Goal: Task Accomplishment & Management: Manage account settings

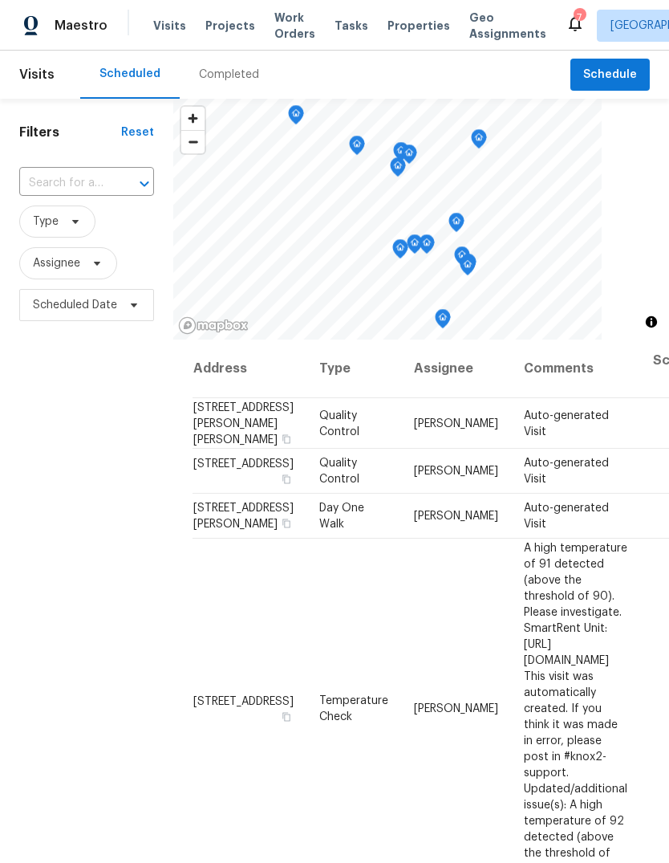
scroll to position [155, 0]
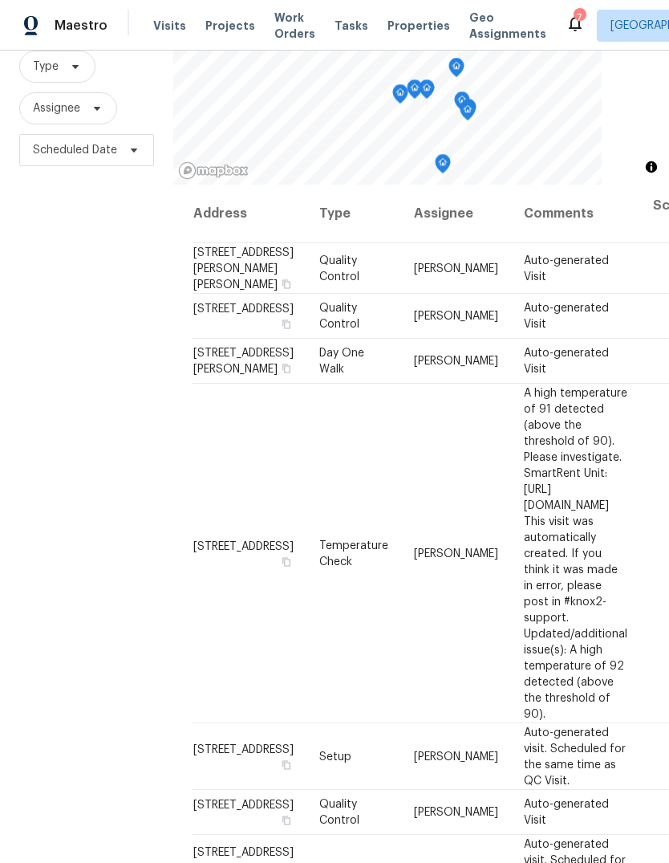
click at [162, 25] on span "Visits" at bounding box center [169, 26] width 33 height 16
click at [176, 28] on span "Visits" at bounding box center [169, 26] width 33 height 16
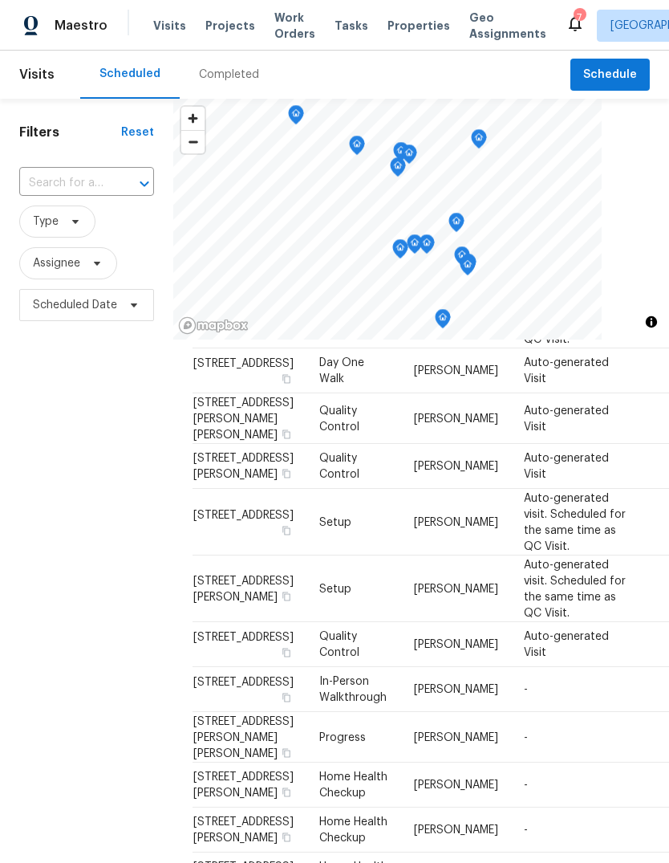
scroll to position [868, 0]
click at [415, 31] on span "Properties" at bounding box center [419, 26] width 63 height 16
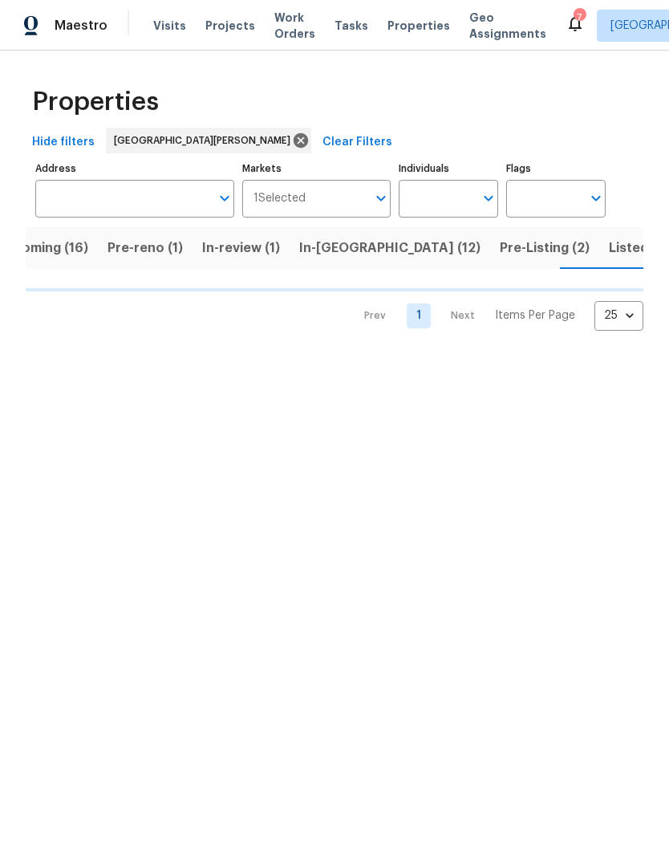
scroll to position [0, 41]
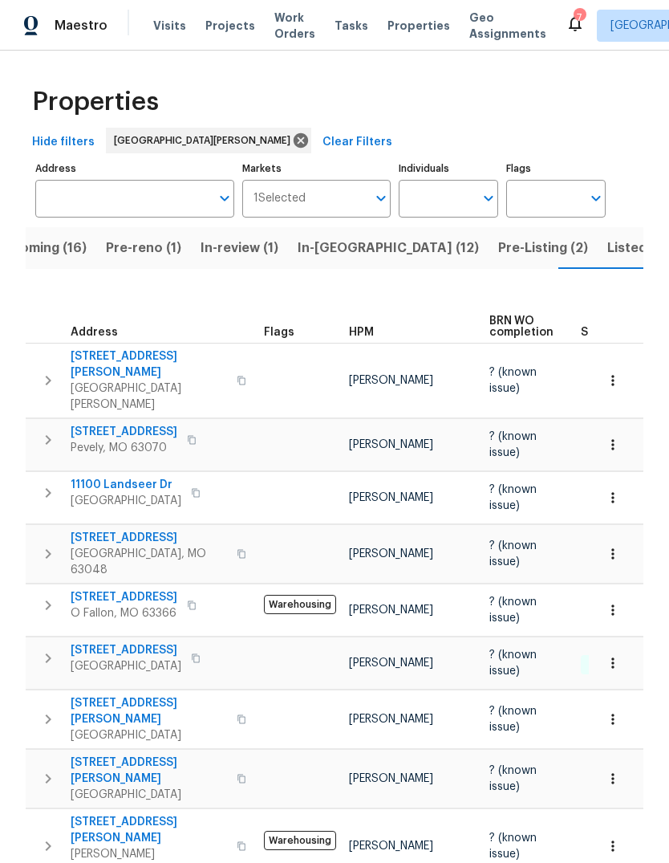
click at [607, 254] on span "Listed (33)" at bounding box center [641, 248] width 68 height 22
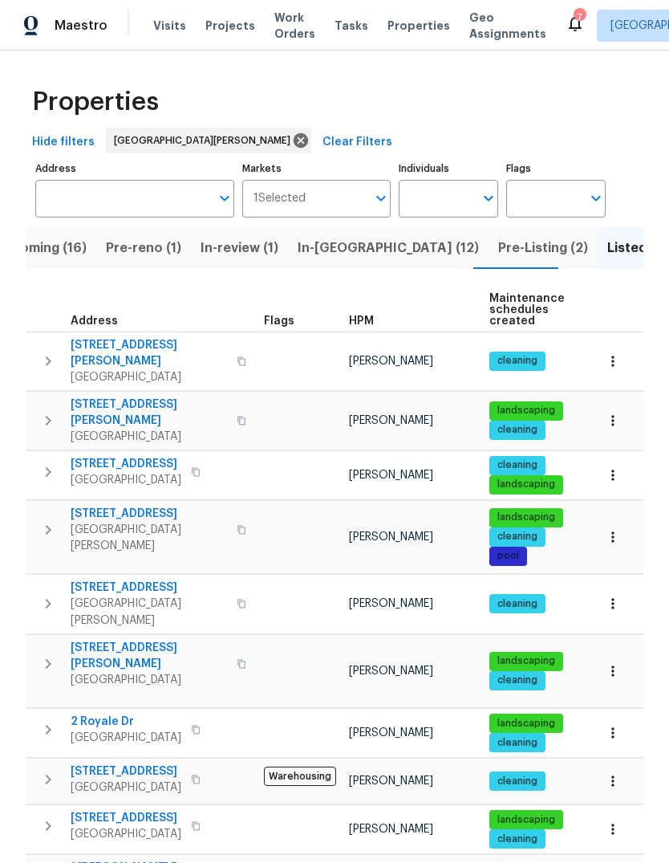
click at [373, 325] on div "HPM" at bounding box center [413, 320] width 128 height 11
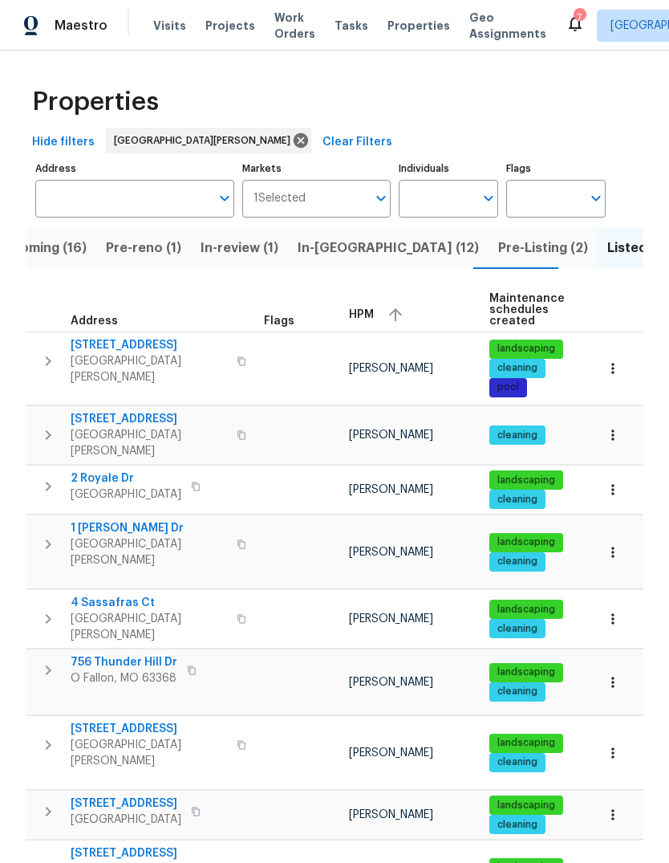
click at [367, 322] on div "HPM" at bounding box center [413, 315] width 128 height 24
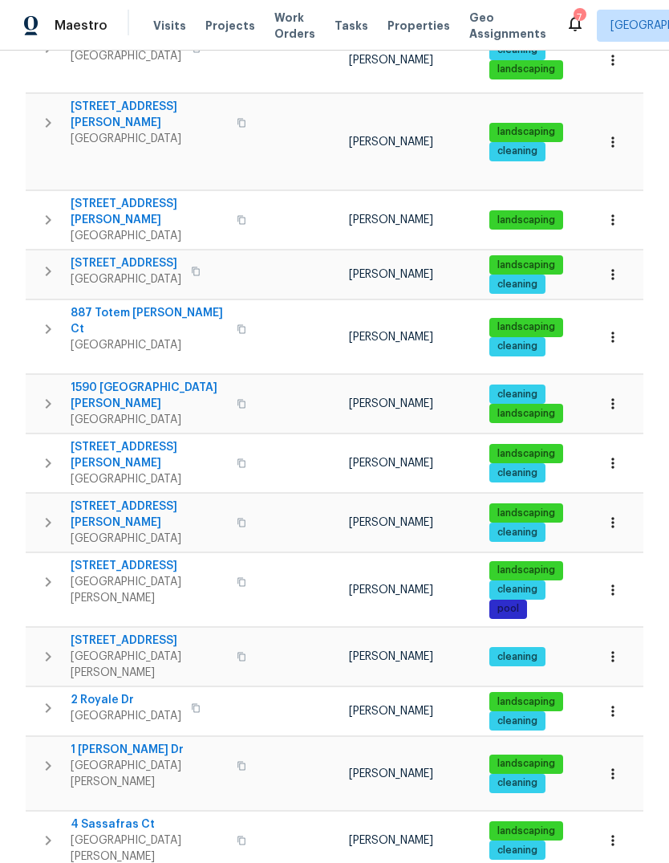
scroll to position [741, 0]
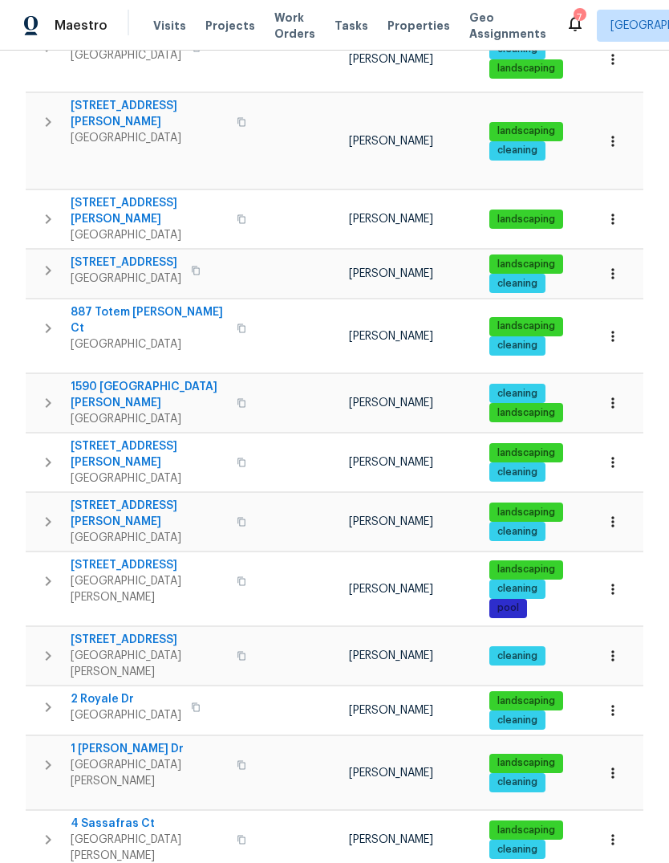
click at [166, 304] on span "887 Totem [PERSON_NAME] Ct" at bounding box center [149, 320] width 156 height 32
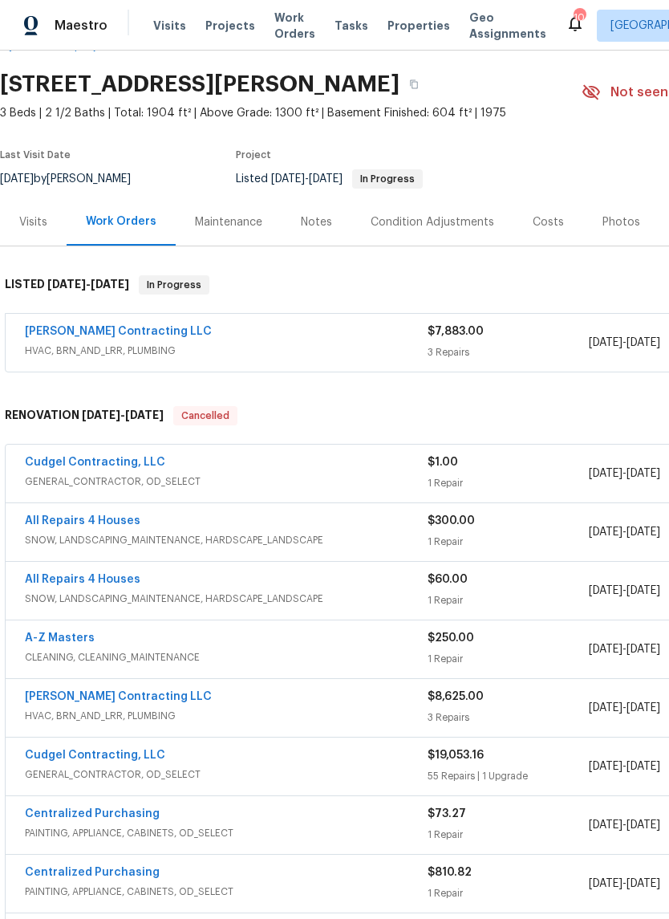
scroll to position [47, 0]
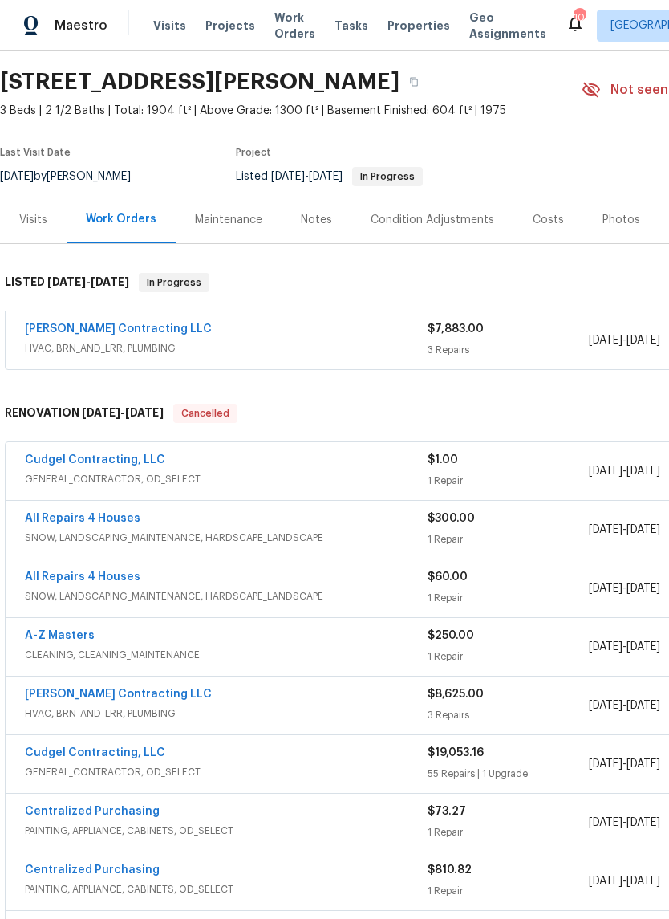
click at [126, 332] on link "Loftin Contracting LLC" at bounding box center [118, 328] width 187 height 11
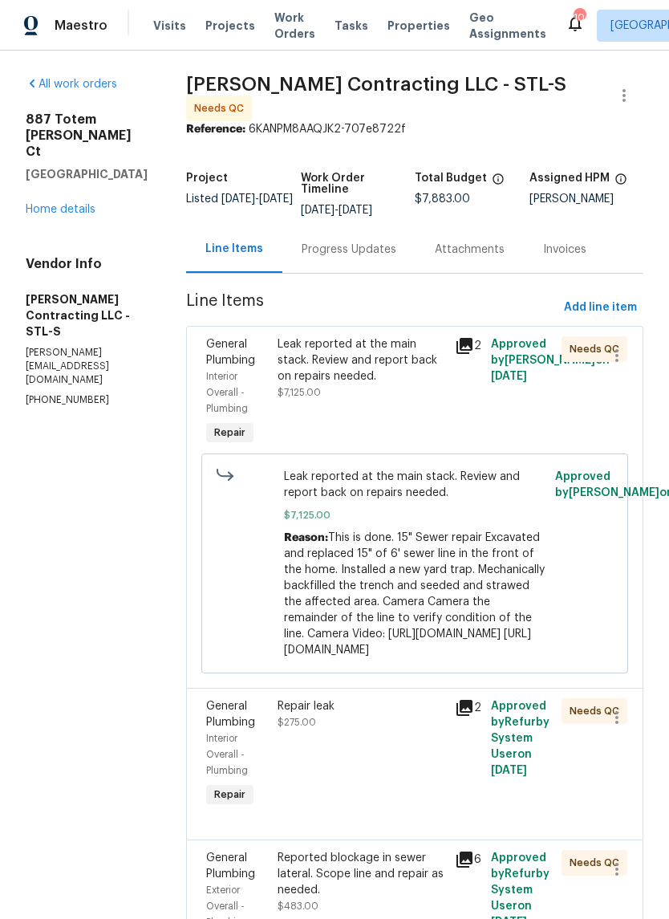
click at [471, 338] on icon at bounding box center [465, 346] width 16 height 16
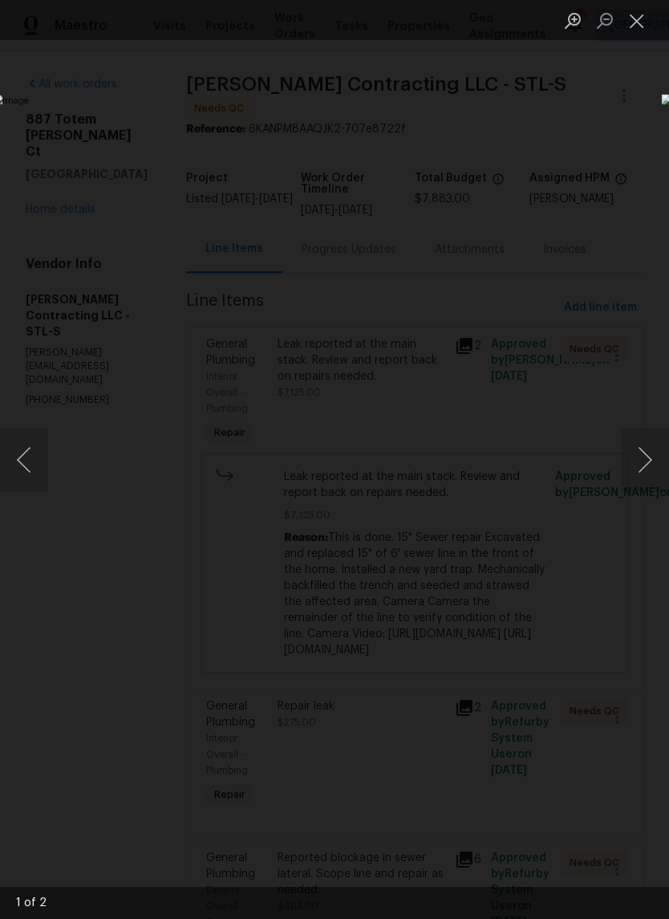
click at [639, 459] on button "Next image" at bounding box center [645, 460] width 48 height 64
click at [643, 452] on button "Next image" at bounding box center [645, 460] width 48 height 64
click at [639, 23] on button "Close lightbox" at bounding box center [637, 20] width 32 height 28
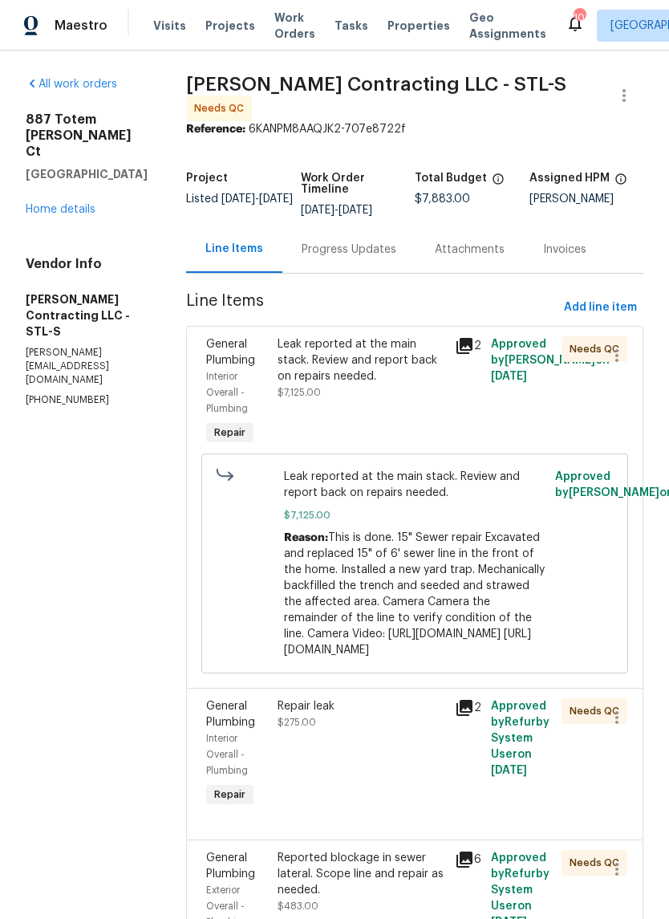
click at [466, 702] on icon at bounding box center [465, 708] width 16 height 16
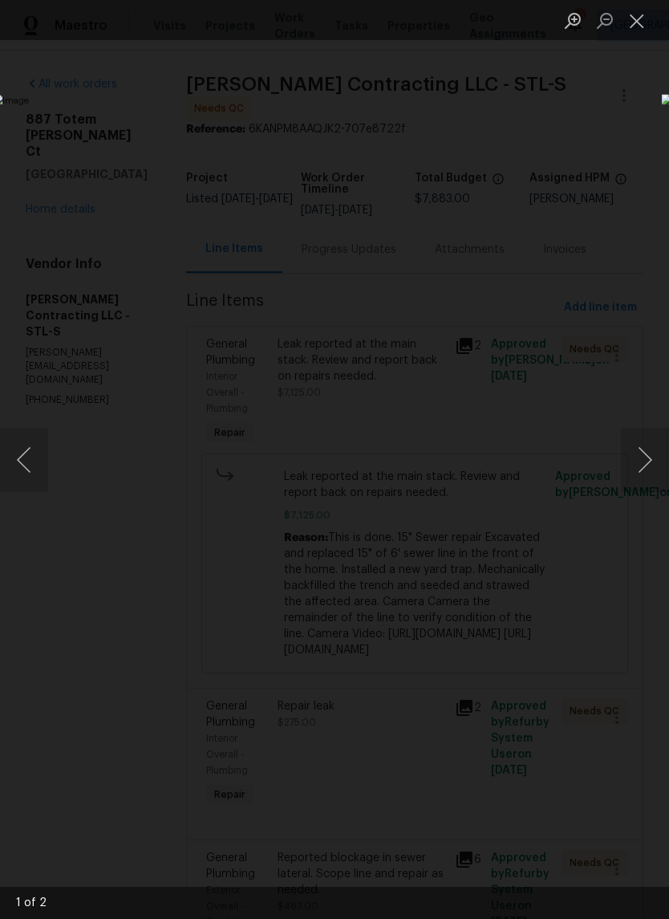
click at [648, 460] on button "Next image" at bounding box center [645, 460] width 48 height 64
click at [637, 461] on button "Next image" at bounding box center [645, 460] width 48 height 64
click at [640, 456] on button "Next image" at bounding box center [645, 460] width 48 height 64
click at [637, 27] on button "Close lightbox" at bounding box center [637, 20] width 32 height 28
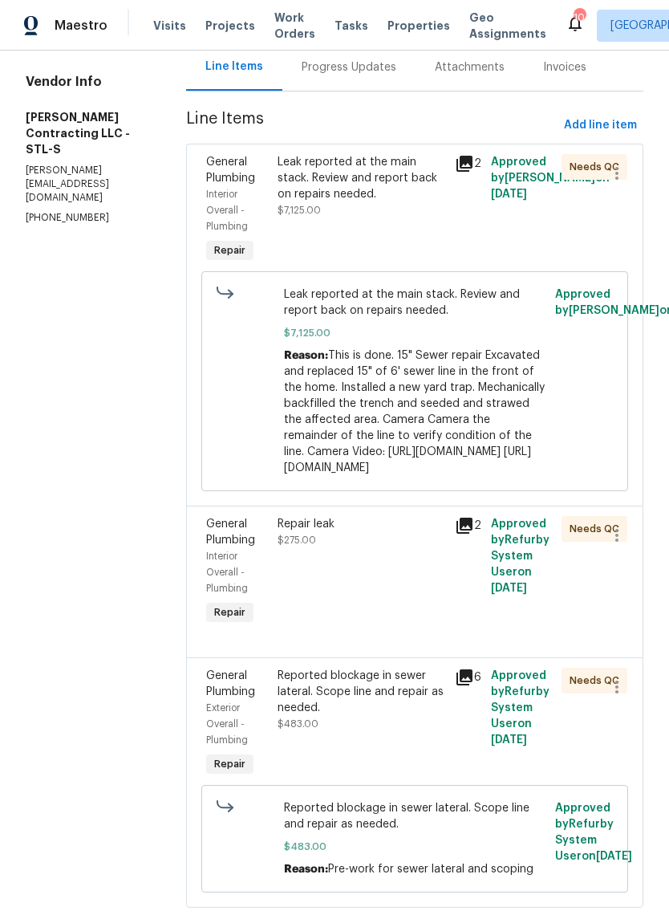
scroll to position [181, 0]
click at [467, 156] on icon at bounding box center [465, 164] width 16 height 16
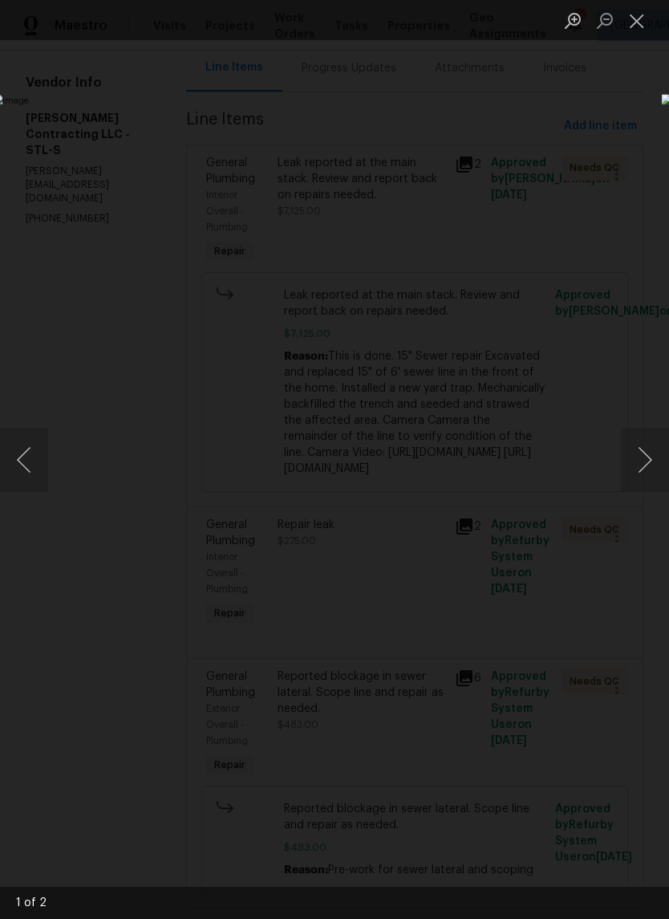
click at [644, 457] on button "Next image" at bounding box center [645, 460] width 48 height 64
click at [642, 22] on button "Close lightbox" at bounding box center [637, 20] width 32 height 28
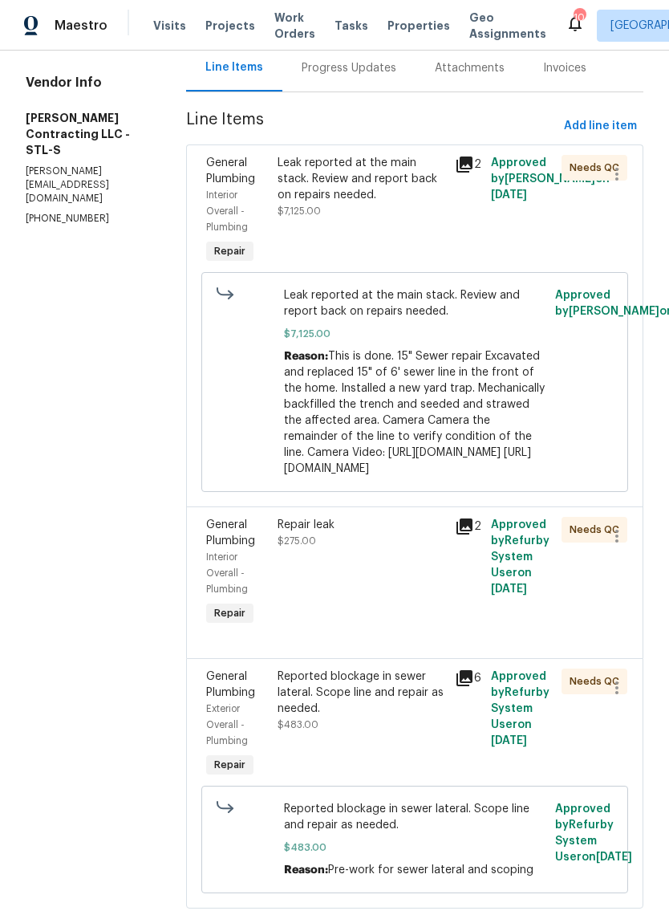
click at [379, 192] on div "Leak reported at the main stack. Review and report back on repairs needed." at bounding box center [362, 179] width 169 height 48
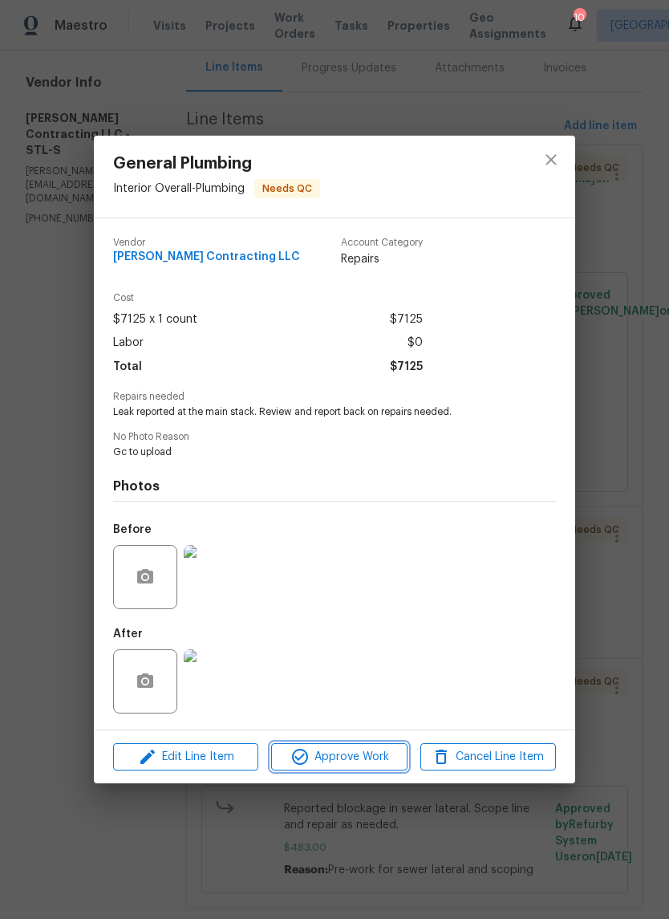
click at [365, 758] on span "Approve Work" at bounding box center [339, 757] width 126 height 20
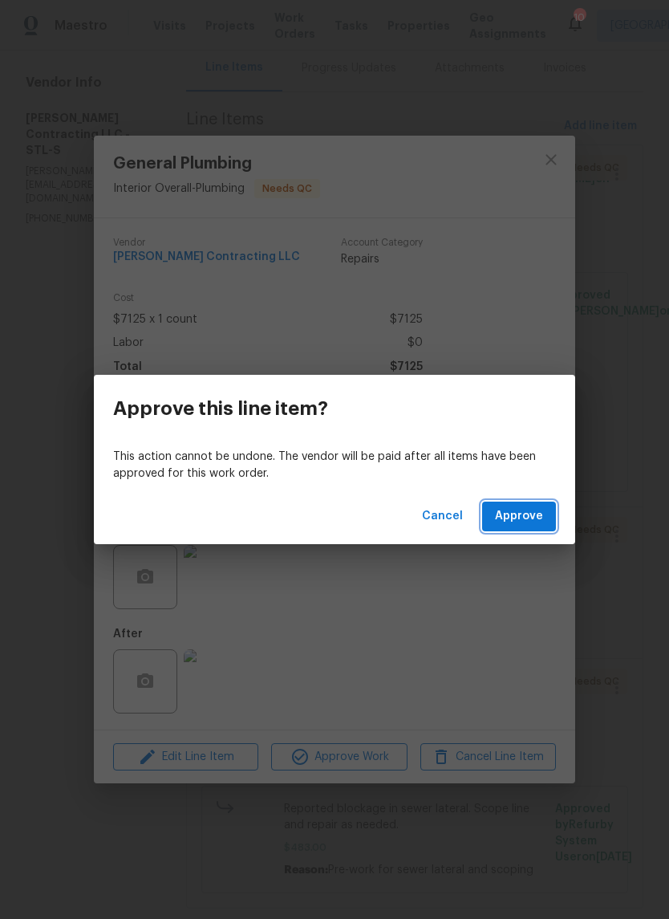
click at [543, 516] on button "Approve" at bounding box center [519, 516] width 74 height 30
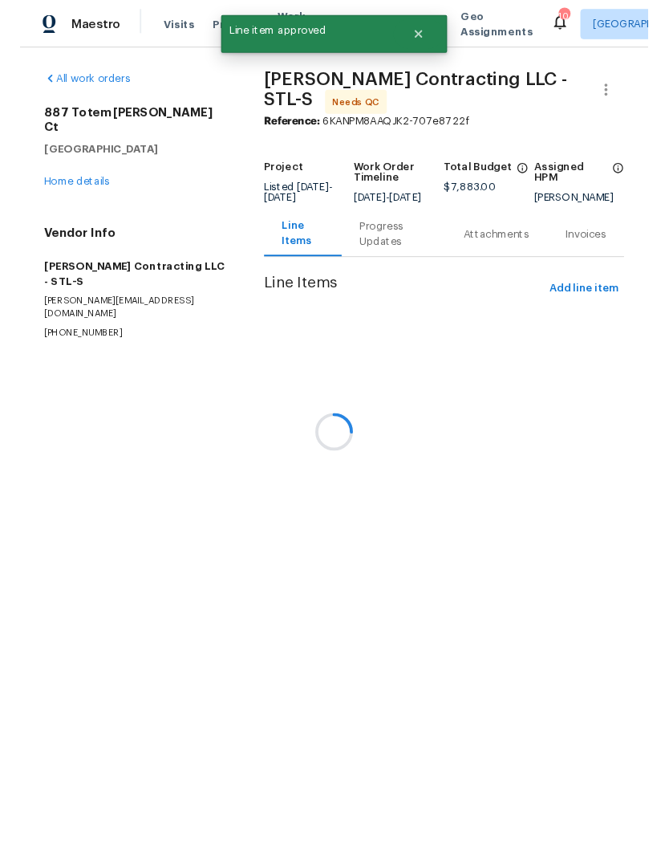
scroll to position [0, 0]
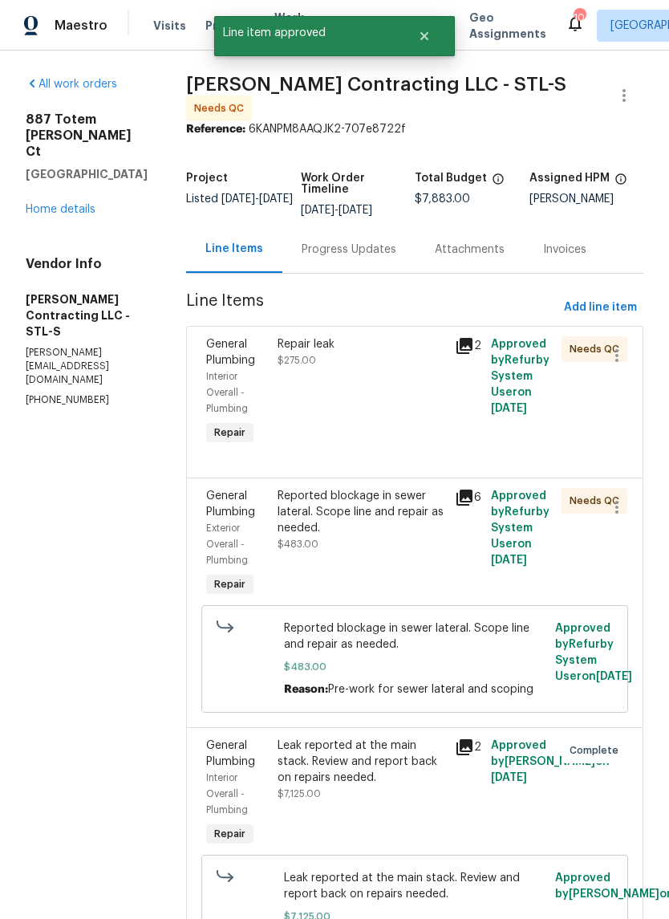
click at [363, 396] on div "Repair leak $275.00" at bounding box center [362, 392] width 178 height 122
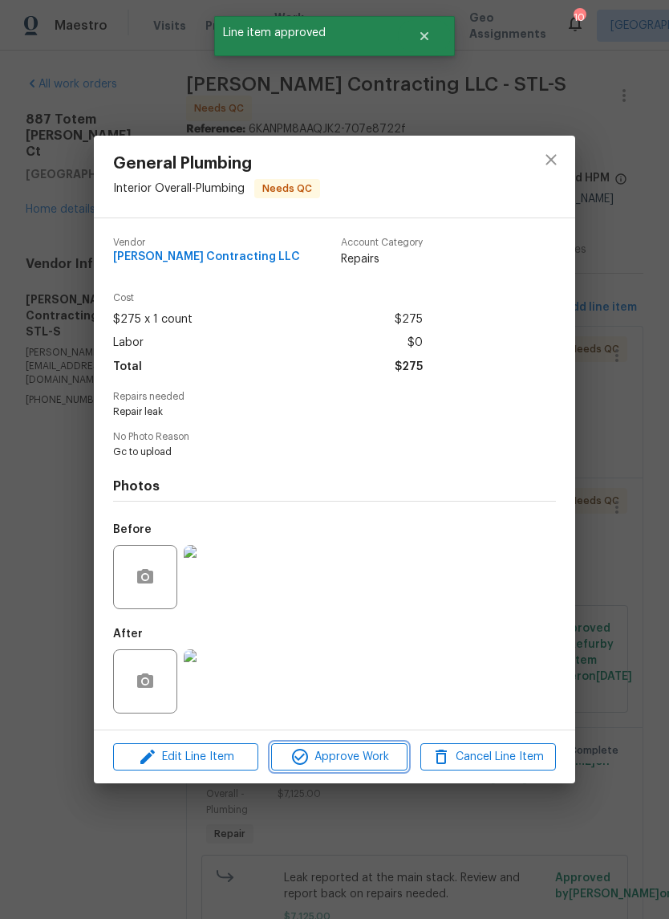
click at [381, 751] on span "Approve Work" at bounding box center [339, 757] width 126 height 20
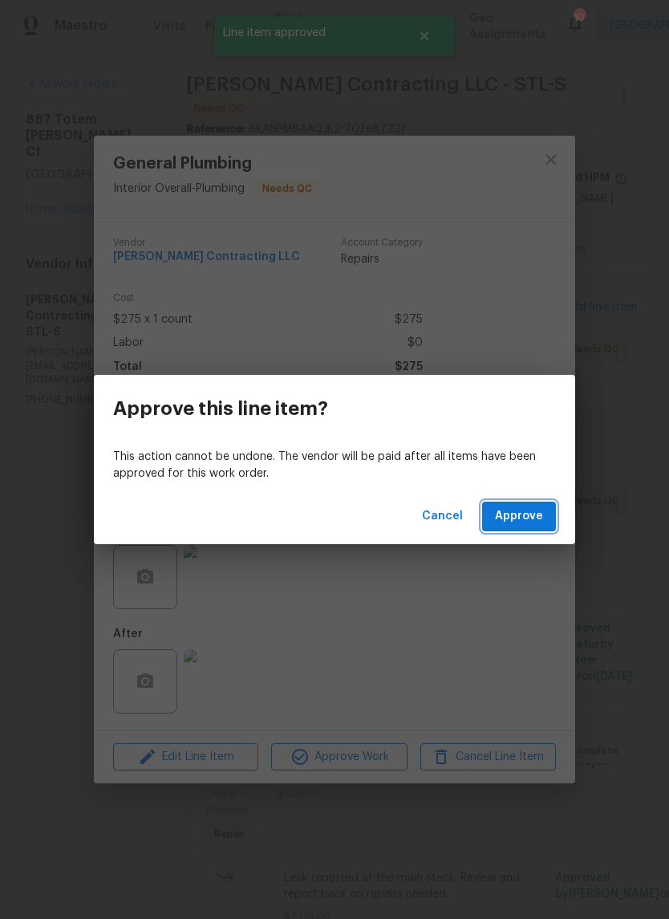
click at [539, 512] on span "Approve" at bounding box center [519, 516] width 48 height 20
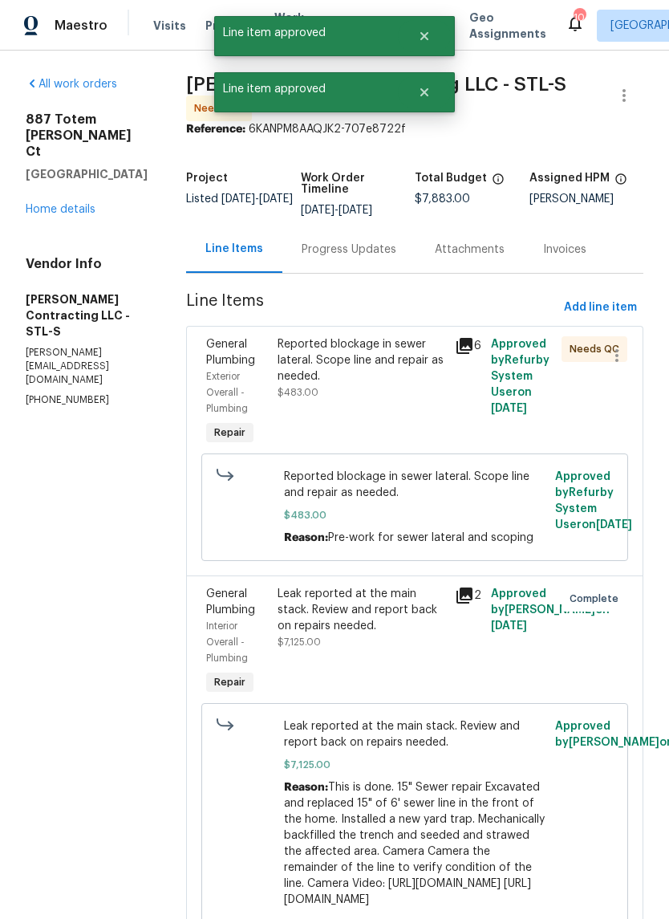
click at [408, 388] on div "Reported blockage in sewer lateral. Scope line and repair as needed. $483.00" at bounding box center [362, 368] width 169 height 64
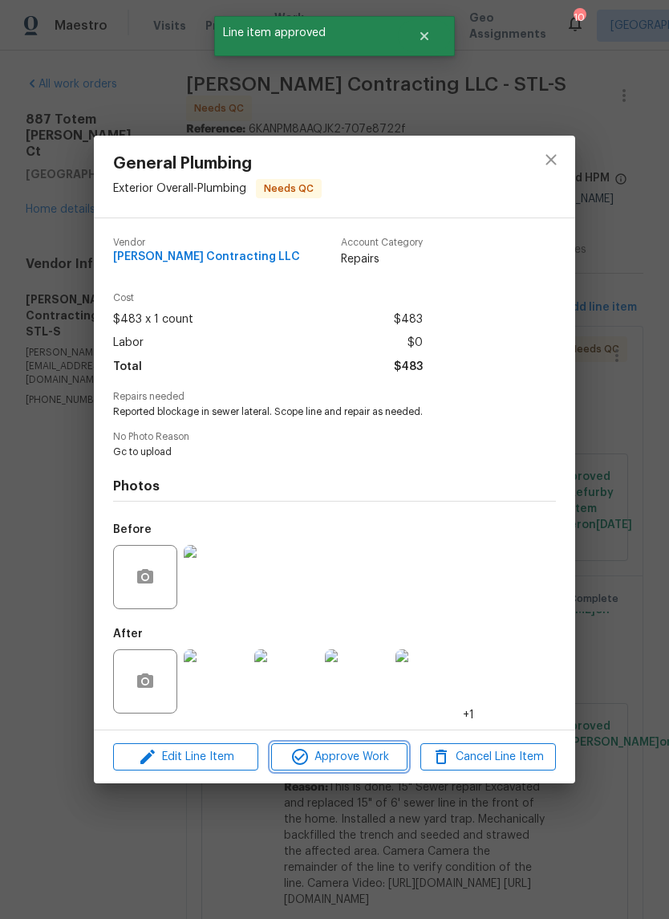
click at [367, 748] on button "Approve Work" at bounding box center [339, 757] width 136 height 28
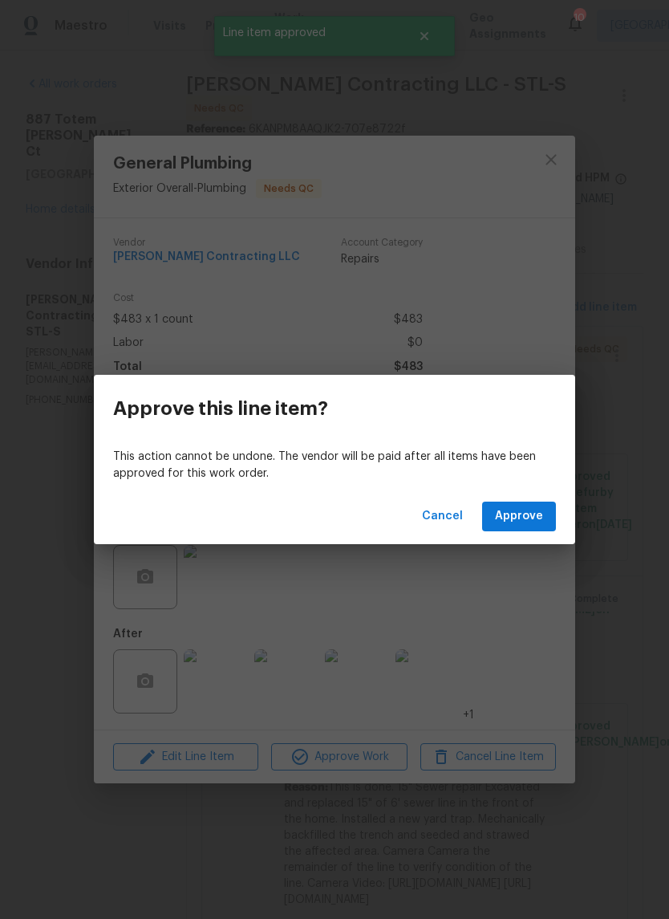
click at [537, 520] on span "Approve" at bounding box center [519, 516] width 48 height 20
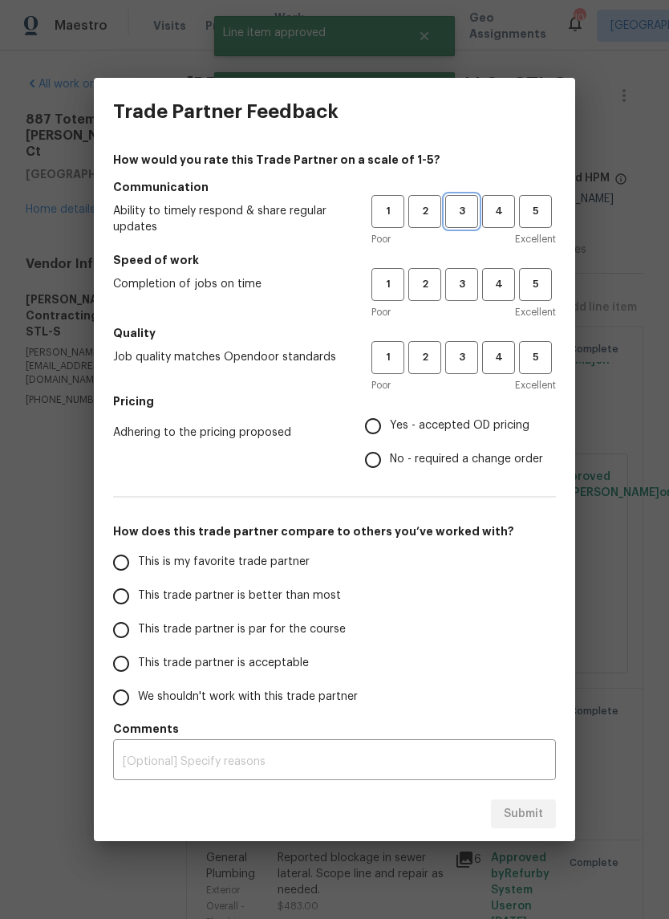
click at [461, 209] on span "3" at bounding box center [462, 211] width 30 height 18
click at [469, 293] on span "3" at bounding box center [462, 284] width 30 height 18
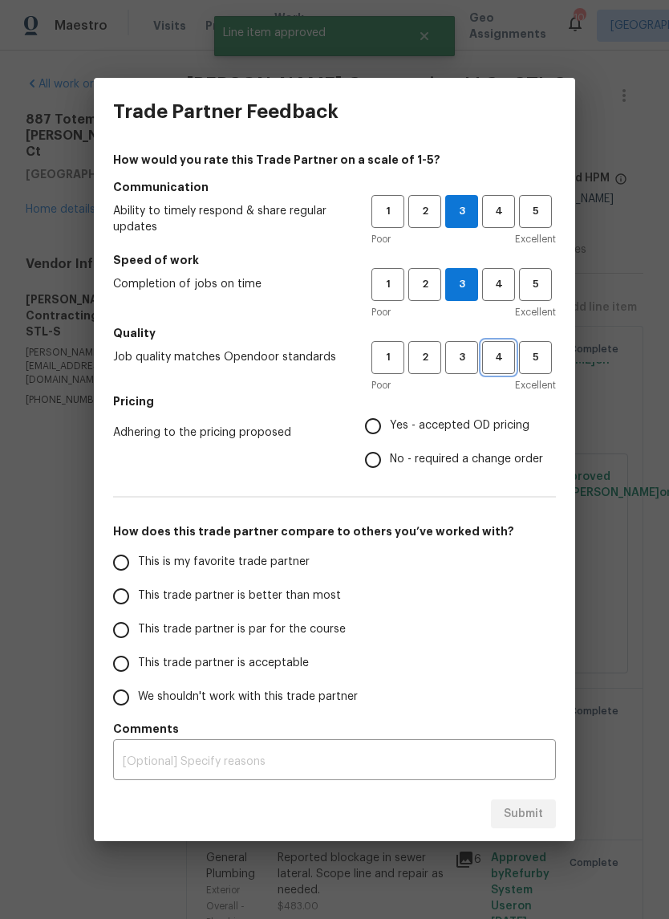
click at [501, 372] on button "4" at bounding box center [498, 357] width 33 height 33
click at [456, 427] on span "Yes - accepted OD pricing" at bounding box center [460, 425] width 140 height 17
click at [390, 427] on input "Yes - accepted OD pricing" at bounding box center [373, 426] width 34 height 34
radio input "true"
click at [318, 599] on span "This trade partner is better than most" at bounding box center [239, 595] width 203 height 17
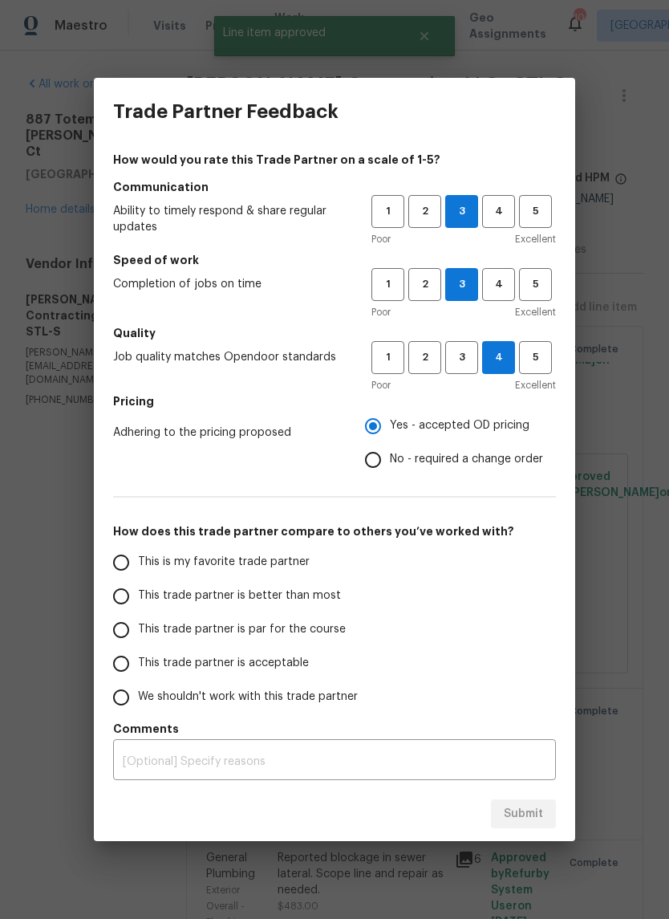
click at [138, 599] on input "This trade partner is better than most" at bounding box center [121, 596] width 34 height 34
click at [536, 818] on span "Submit" at bounding box center [523, 814] width 39 height 20
radio input "true"
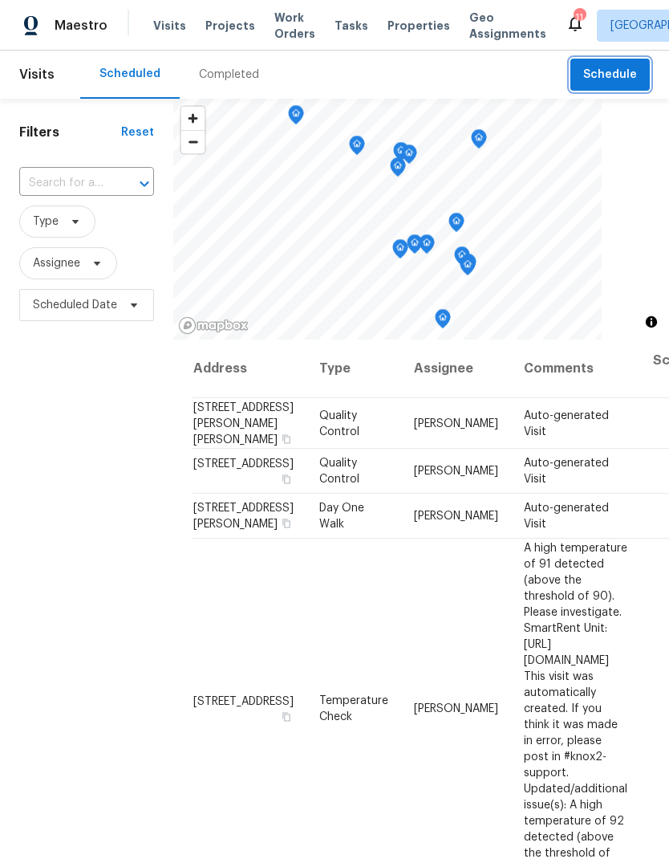
click at [619, 80] on span "Schedule" at bounding box center [610, 75] width 54 height 20
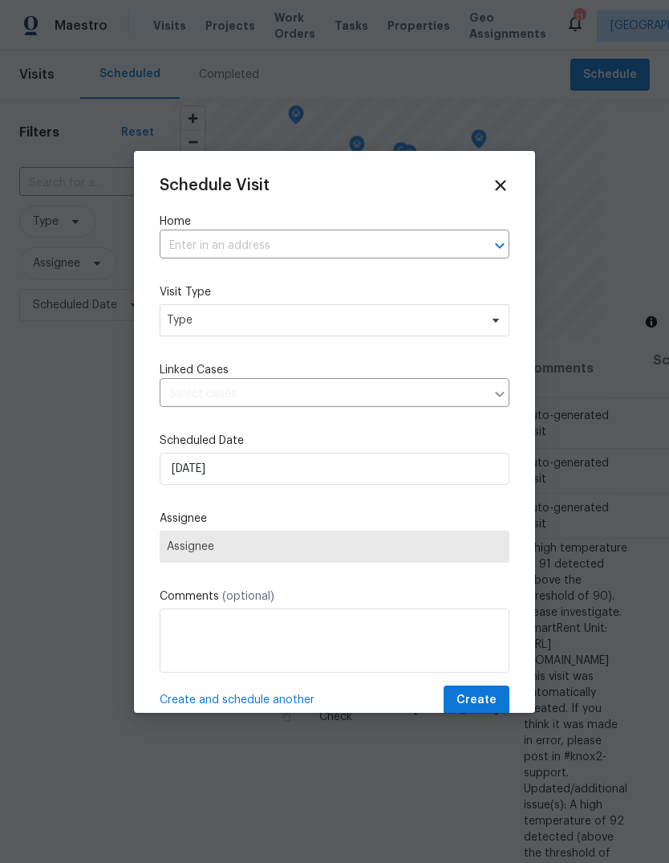
click at [388, 254] on input "text" at bounding box center [312, 245] width 305 height 25
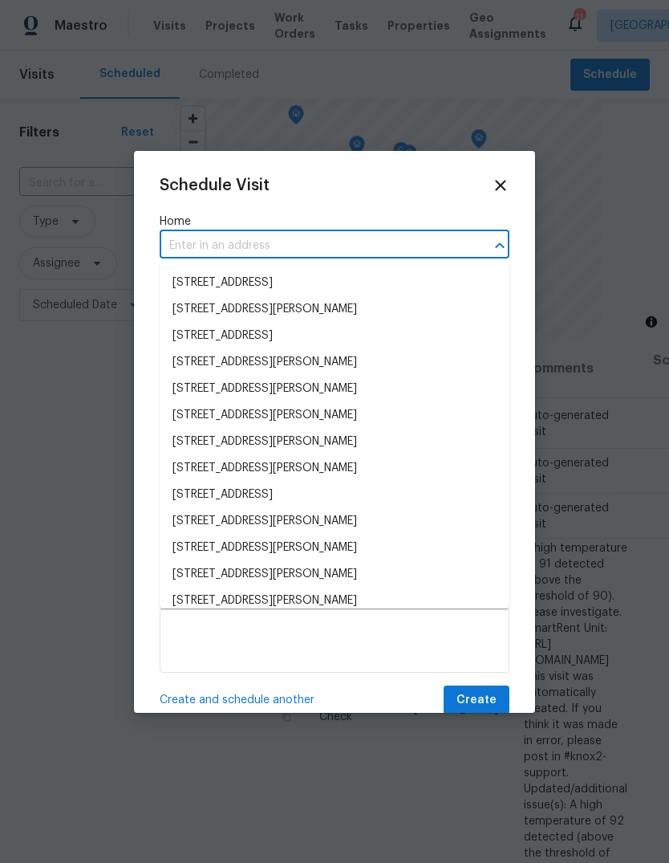
type input "t"
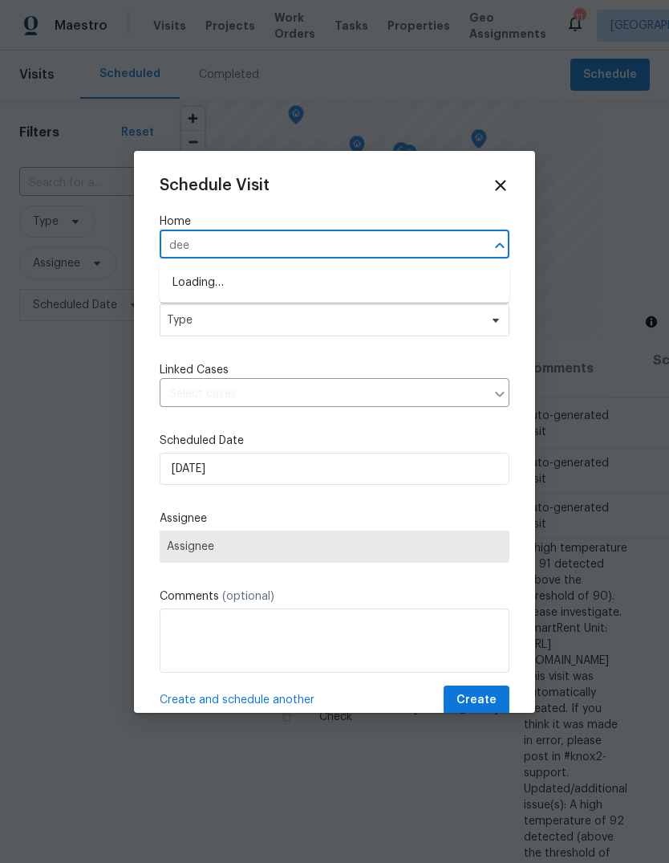
type input "deer"
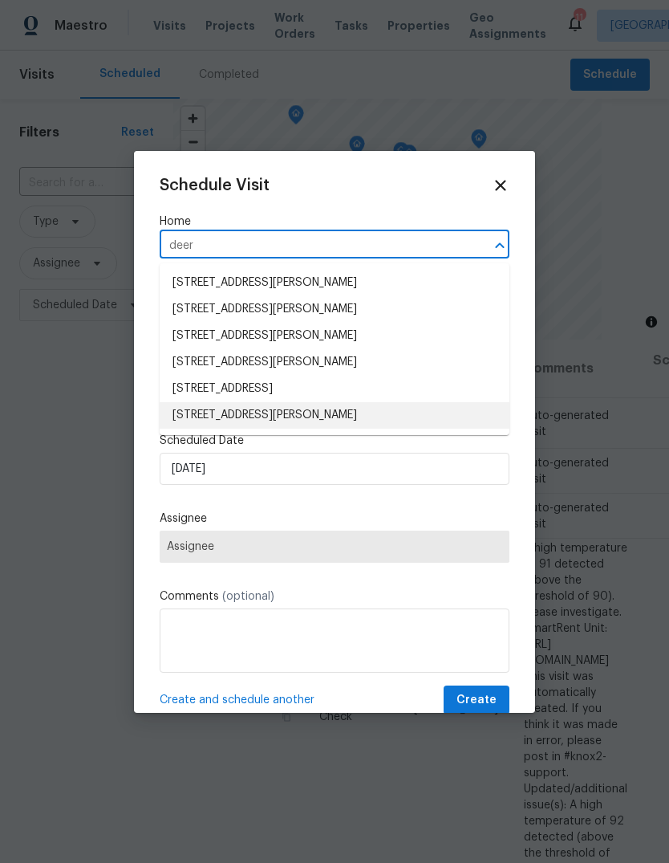
click at [361, 420] on li "19 Deerpath Dr, Saint Peters, MO 63376" at bounding box center [335, 415] width 350 height 26
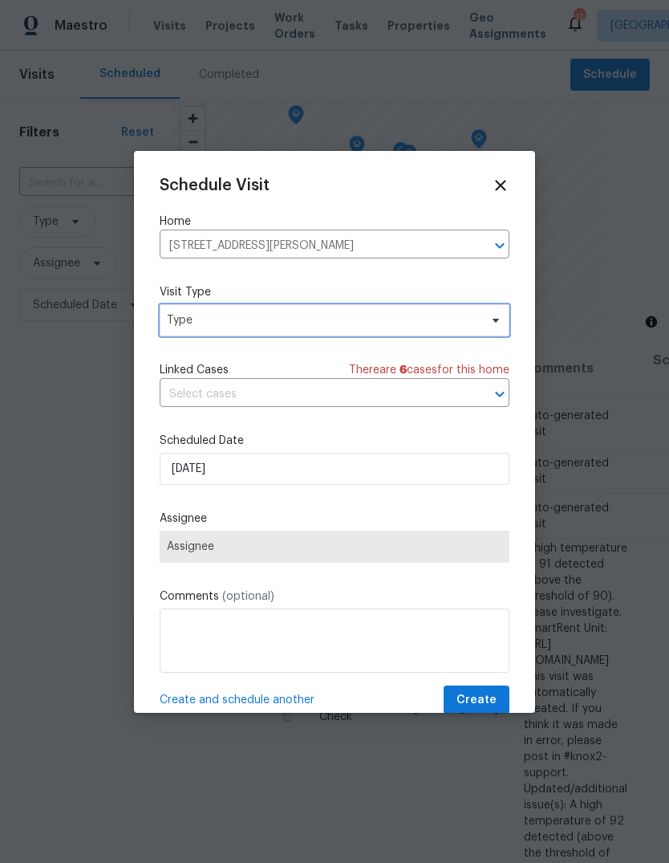
click at [393, 330] on span "Type" at bounding box center [335, 320] width 350 height 32
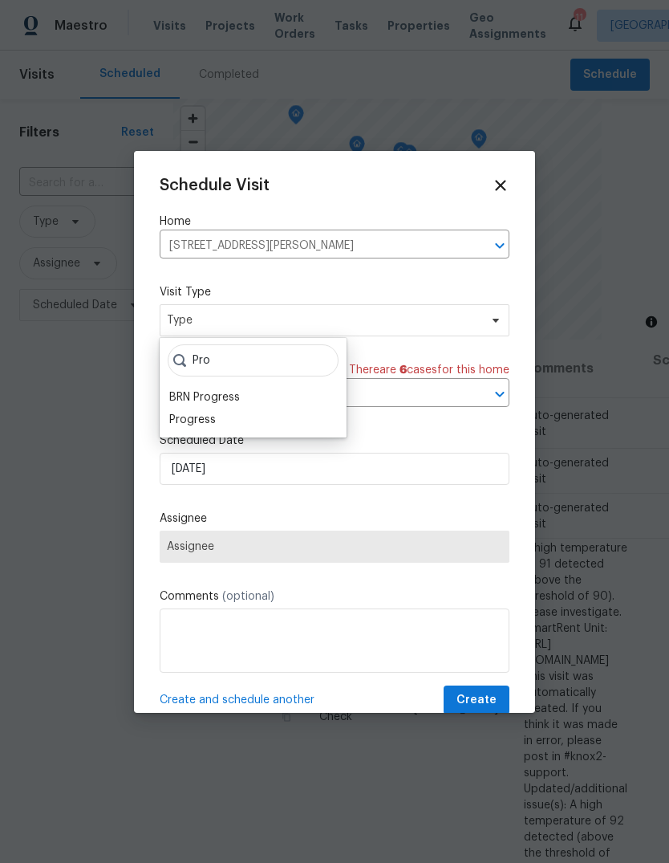
type input "Pro"
click at [223, 416] on div "Progress" at bounding box center [252, 419] width 177 height 22
click at [203, 424] on div "Progress" at bounding box center [192, 420] width 47 height 16
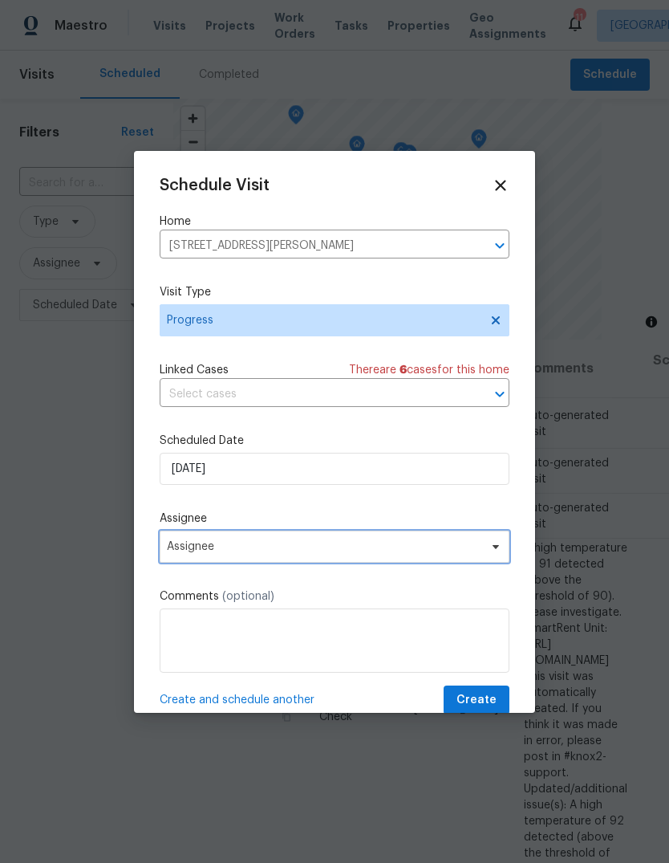
click at [295, 550] on span "Assignee" at bounding box center [324, 546] width 315 height 13
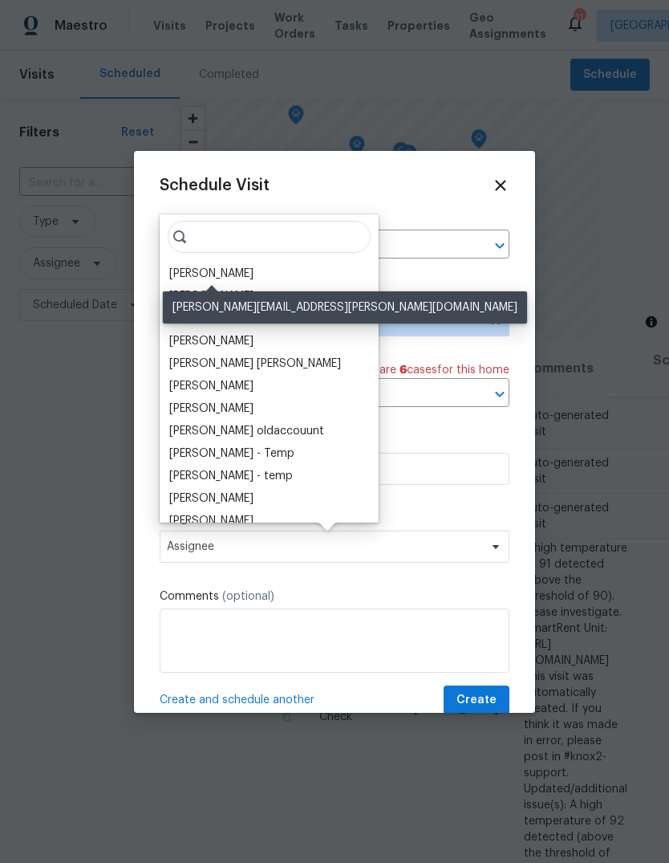
click at [254, 275] on div "[PERSON_NAME]" at bounding box center [211, 274] width 84 height 16
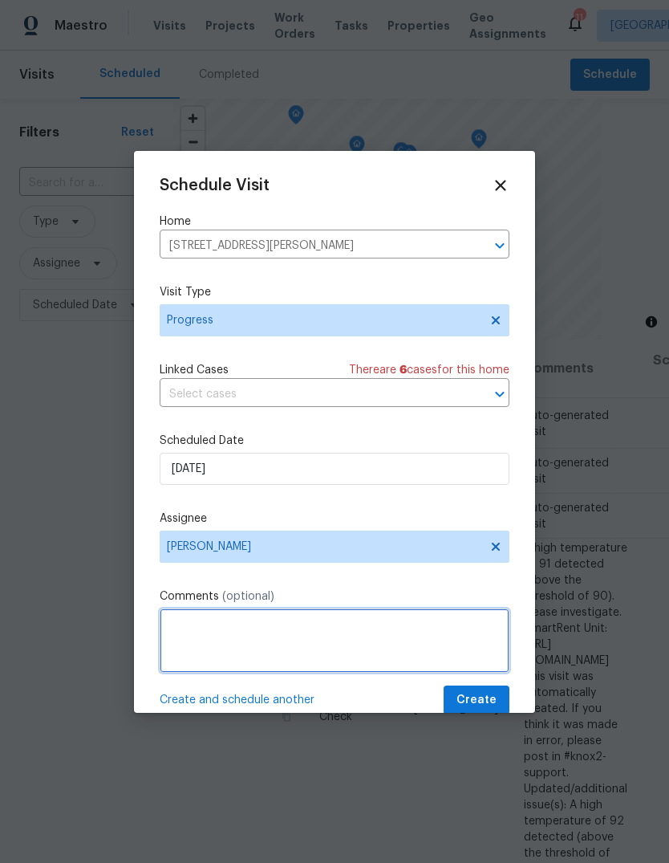
click at [310, 637] on textarea at bounding box center [335, 640] width 350 height 64
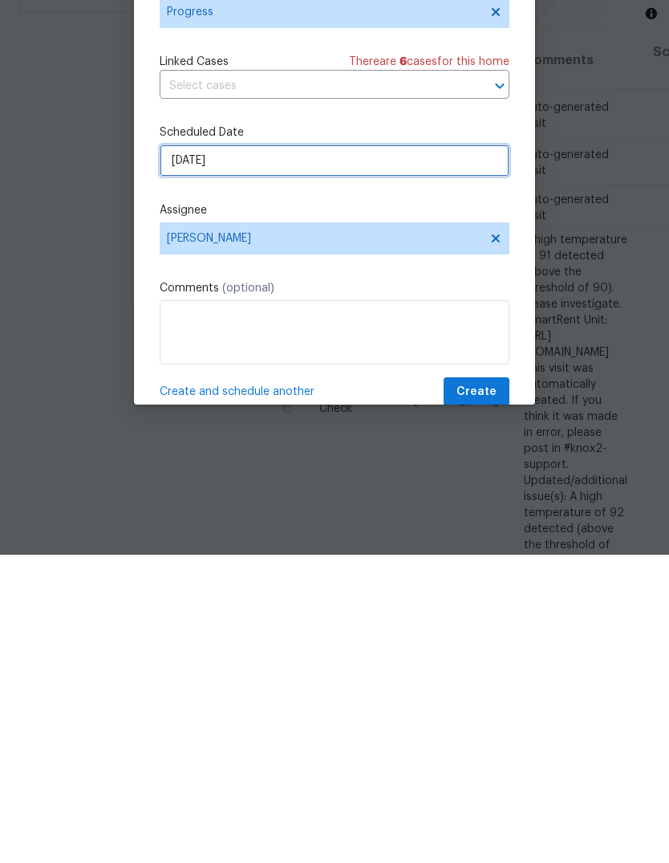
click at [361, 453] on input "9/22/2025" at bounding box center [335, 469] width 350 height 32
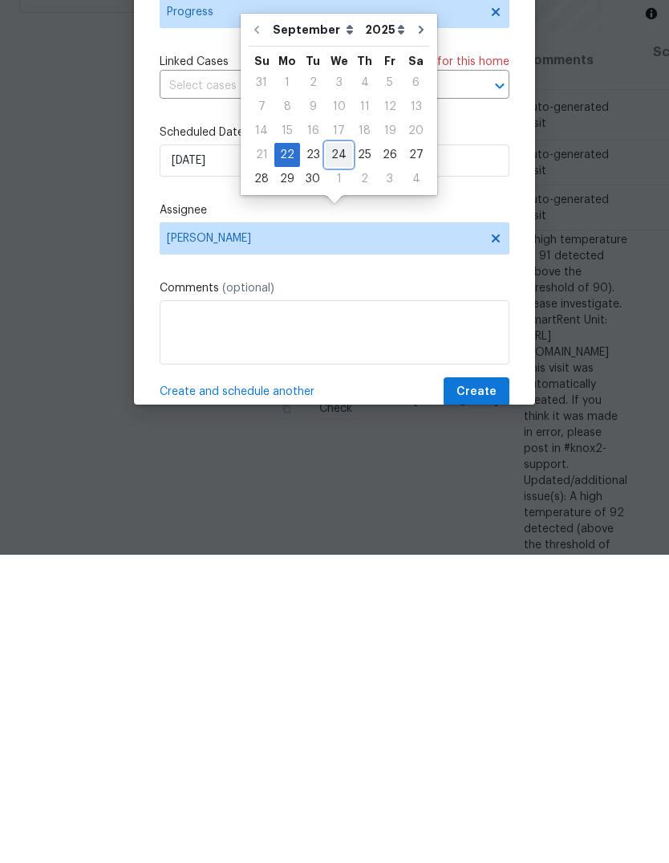
click at [339, 452] on div "24" at bounding box center [339, 463] width 26 height 22
type input "9/24/2025"
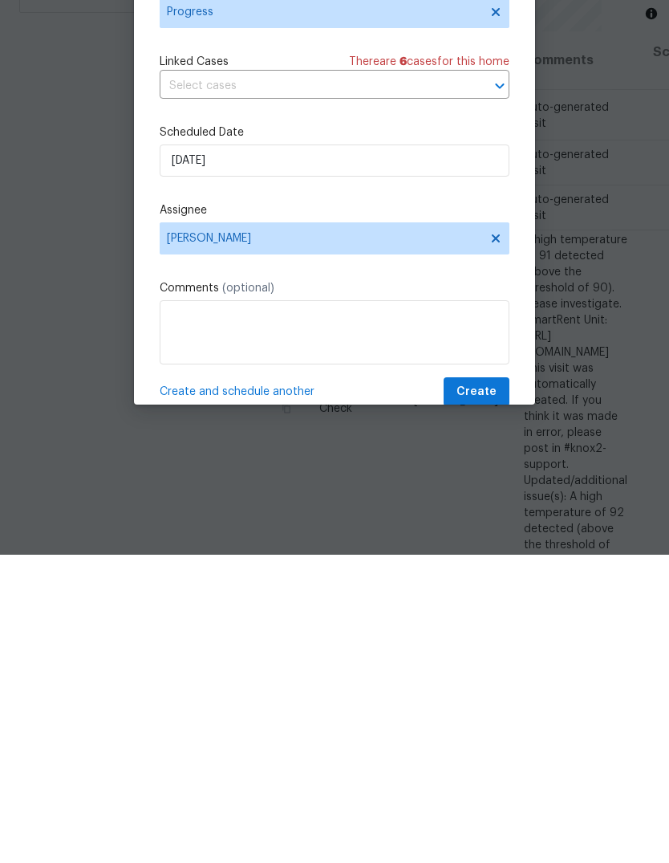
scroll to position [60, 0]
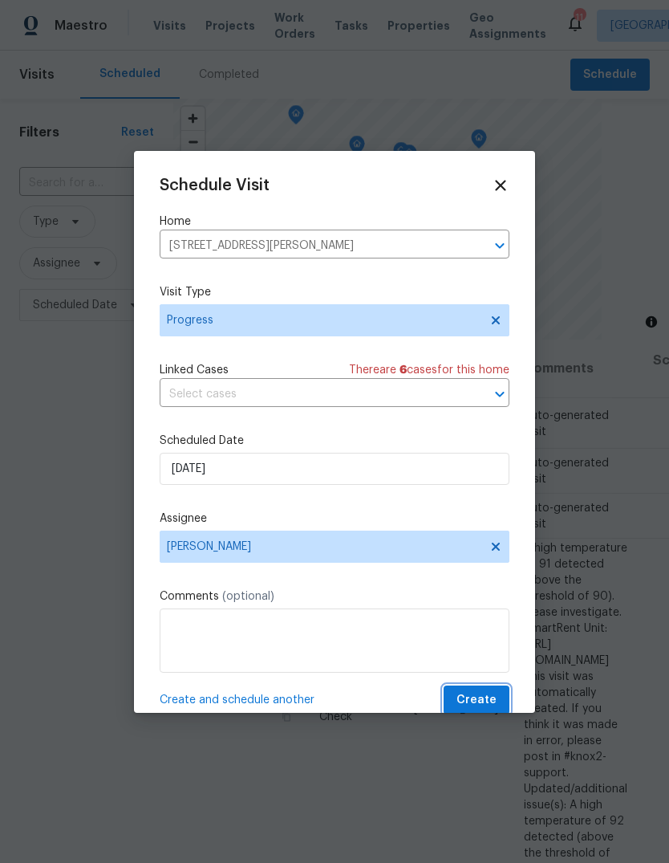
click at [492, 705] on span "Create" at bounding box center [477, 700] width 40 height 20
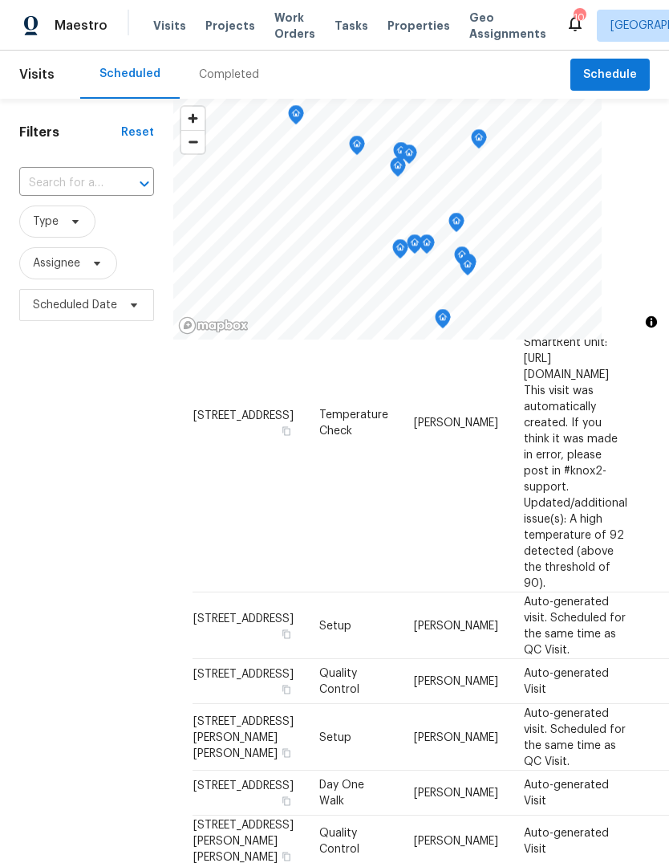
scroll to position [281, 0]
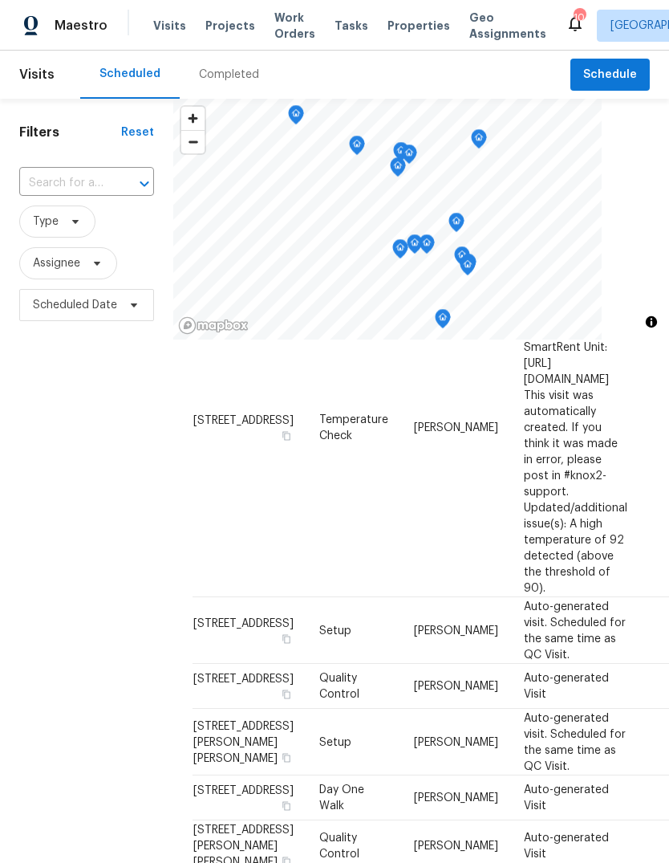
click at [169, 24] on span "Visits" at bounding box center [169, 26] width 33 height 16
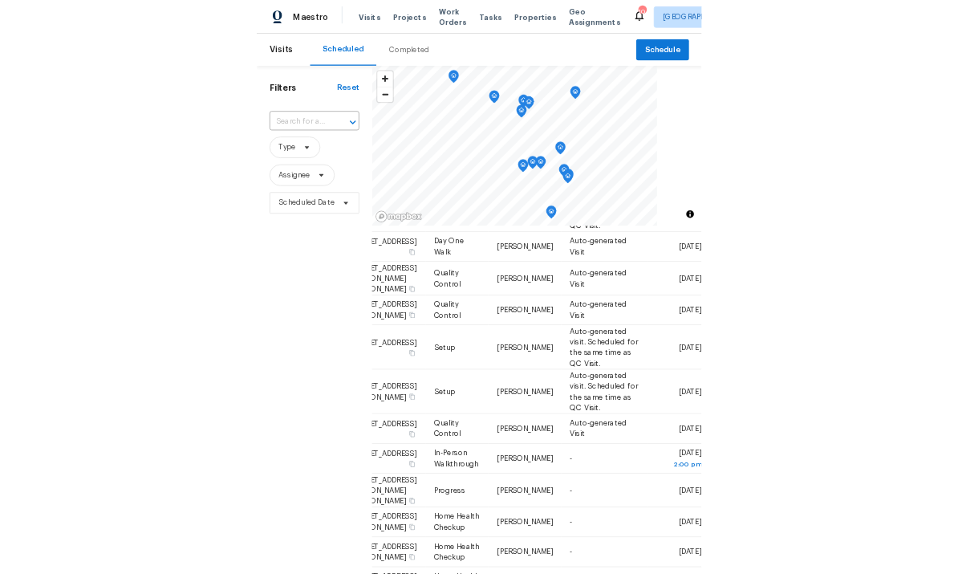
scroll to position [835, 140]
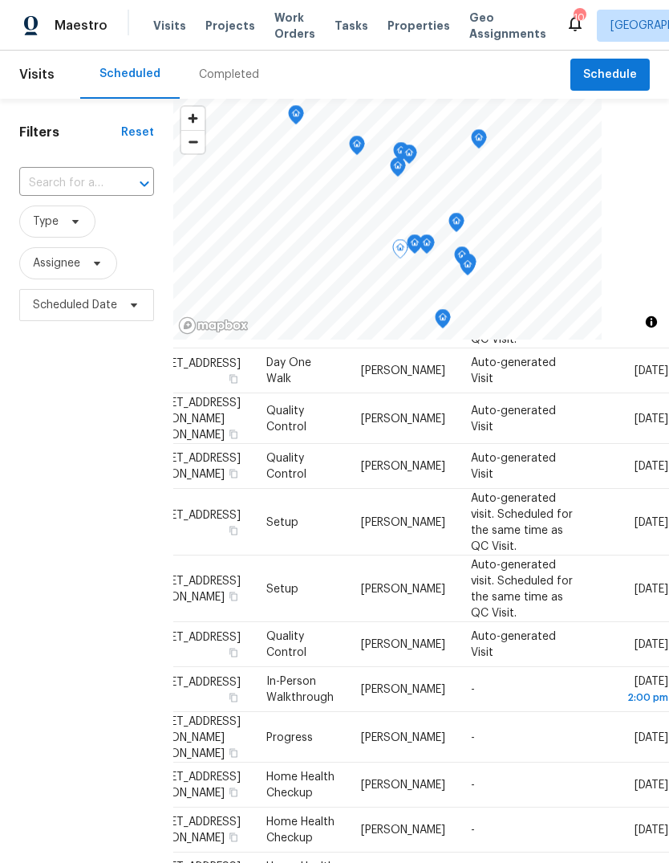
click at [0, 0] on icon at bounding box center [0, 0] width 0 height 0
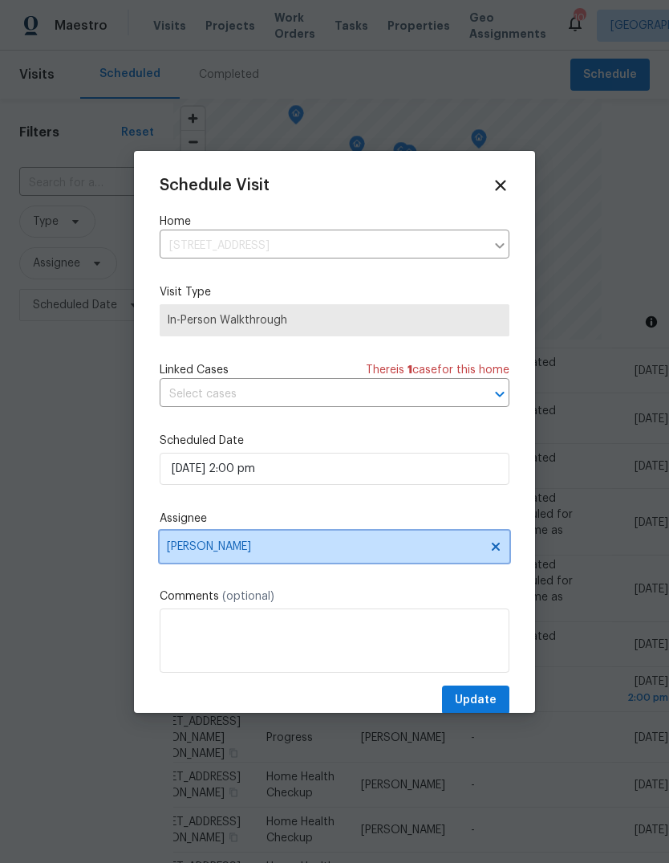
click at [420, 546] on span "[PERSON_NAME]" at bounding box center [324, 546] width 315 height 13
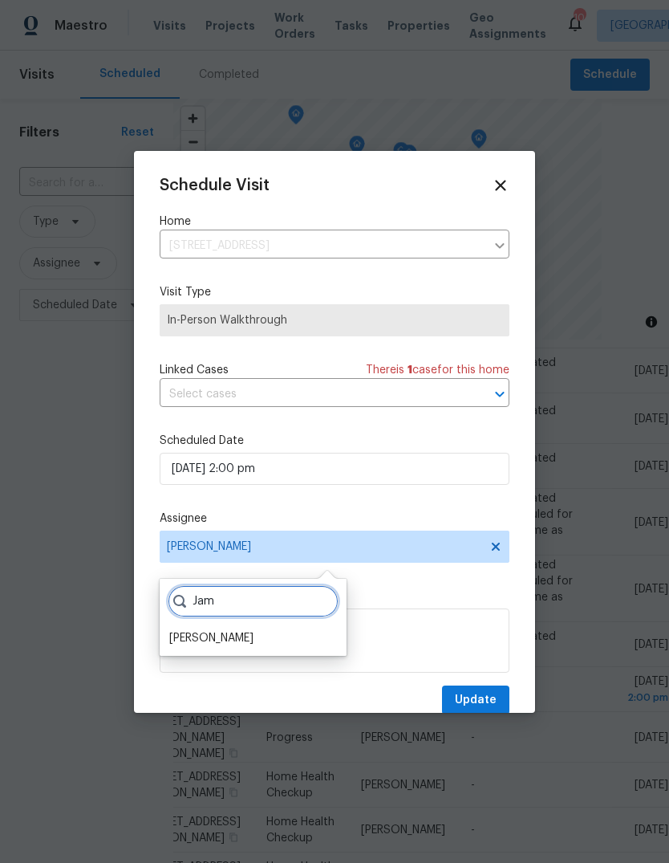
type input "Jam"
click at [241, 633] on div "[PERSON_NAME]" at bounding box center [211, 638] width 84 height 16
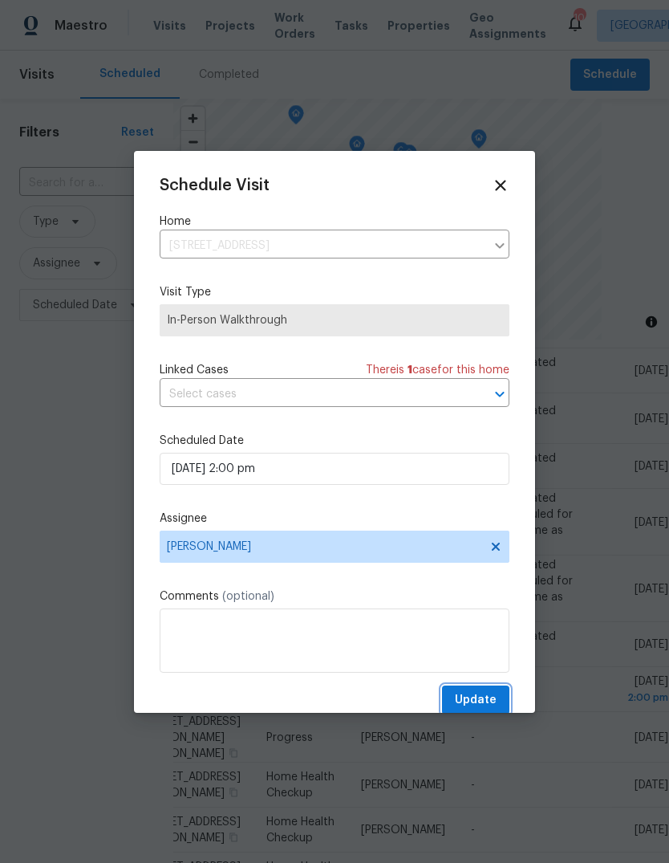
click at [489, 700] on span "Update" at bounding box center [476, 700] width 42 height 20
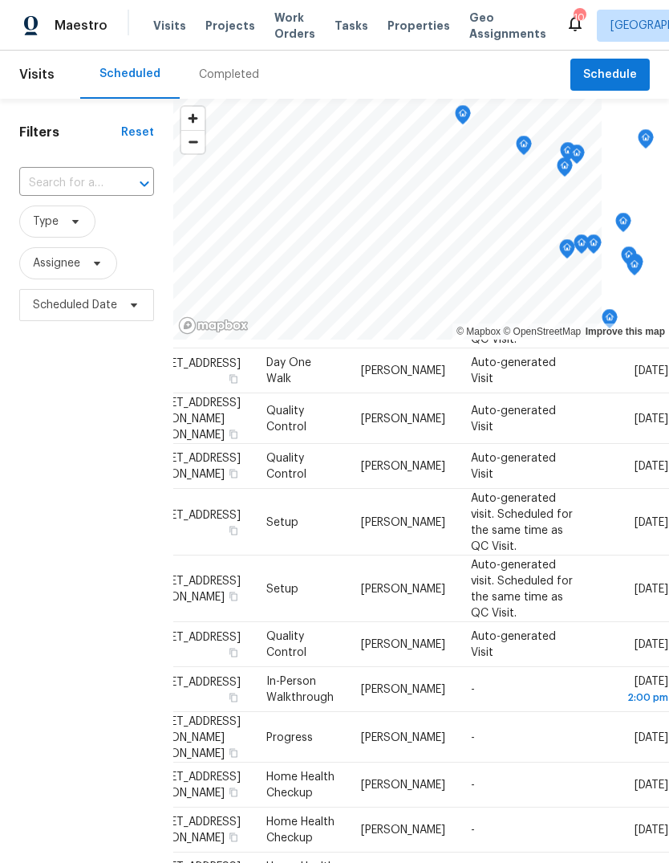
scroll to position [595, 0]
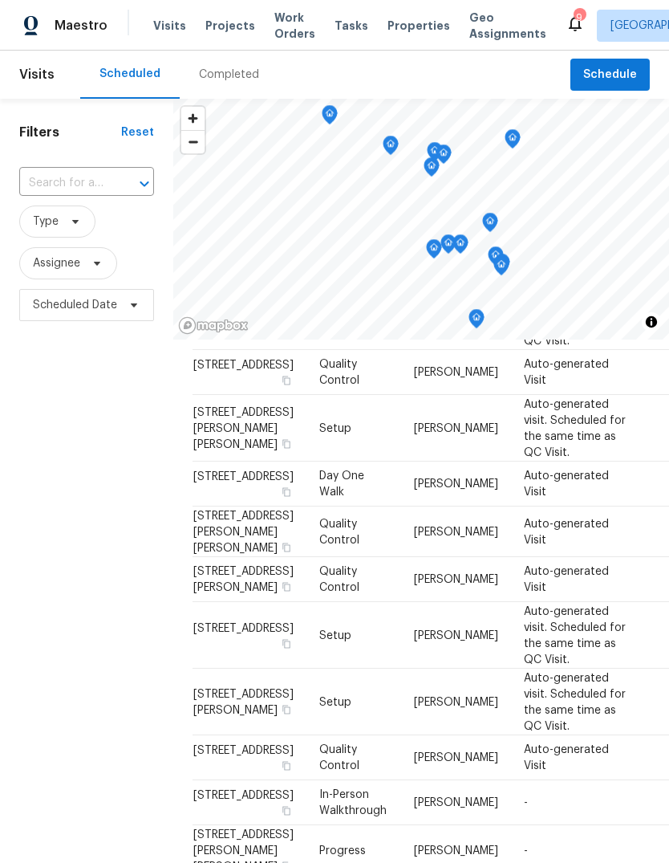
click at [239, 43] on div "Maestro Visits Projects Work Orders Tasks Properties Geo Assignments 9 St Louis…" at bounding box center [334, 25] width 669 height 51
click at [232, 32] on span "Projects" at bounding box center [230, 26] width 50 height 16
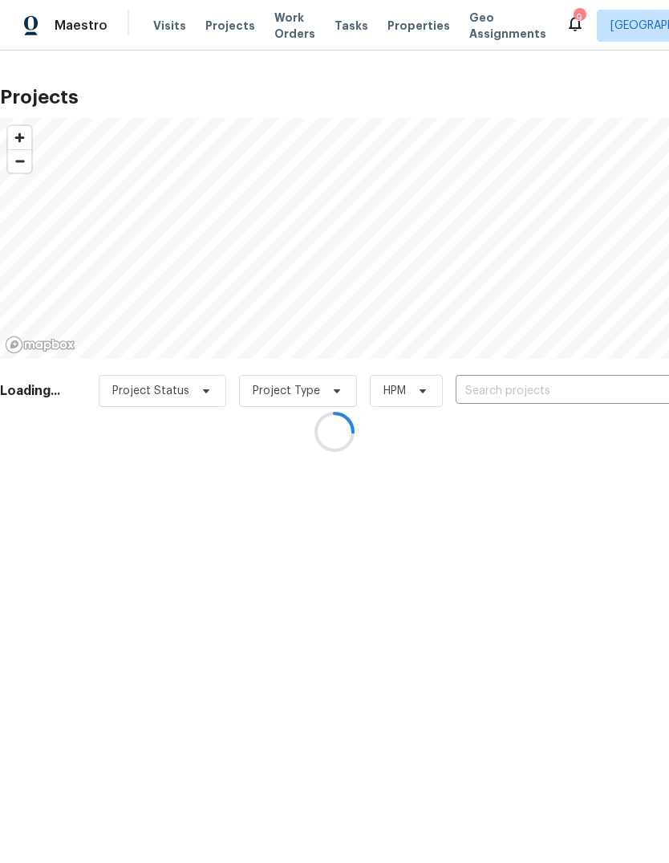
click at [615, 387] on div at bounding box center [334, 431] width 669 height 863
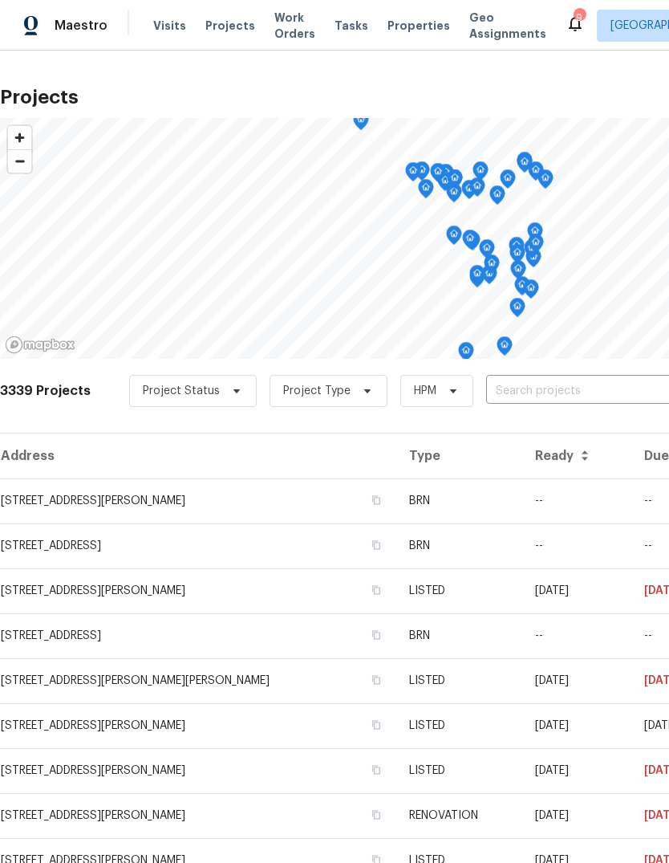
click at [617, 390] on input "text" at bounding box center [578, 391] width 184 height 25
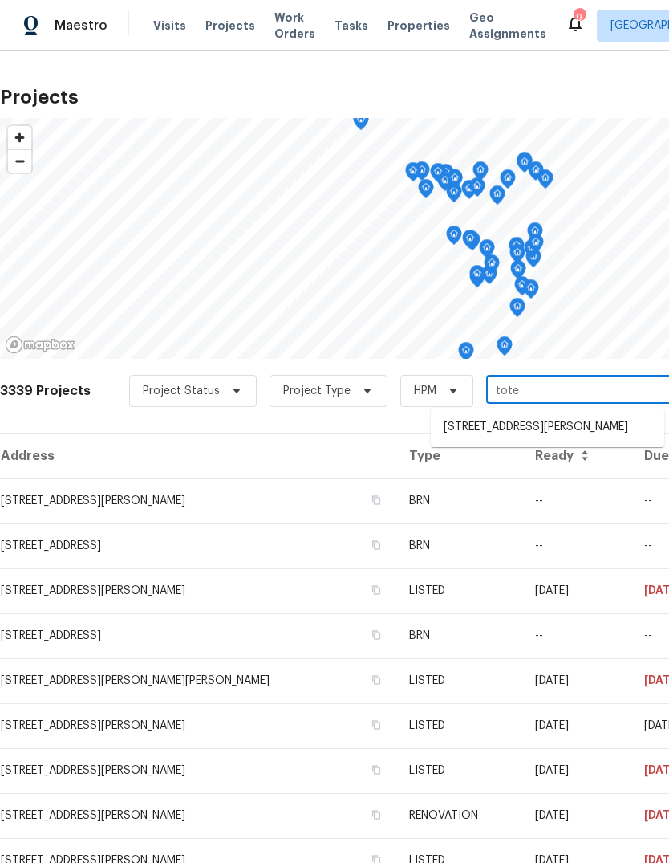
type input "totem"
click at [609, 428] on li "887 Totem Woods Ct, Manchester, MO 63021" at bounding box center [547, 427] width 233 height 26
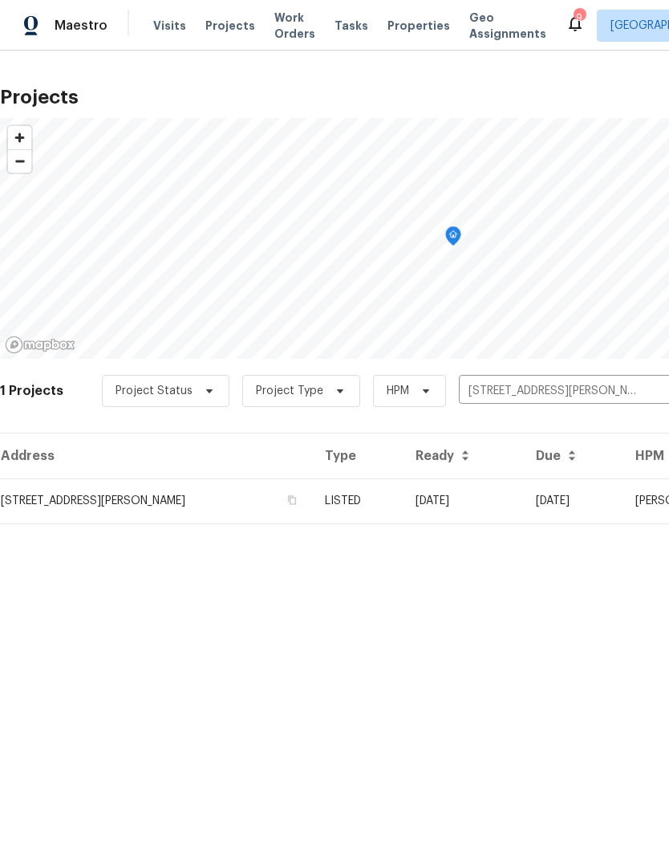
click at [495, 510] on td "08/21/25" at bounding box center [463, 500] width 120 height 45
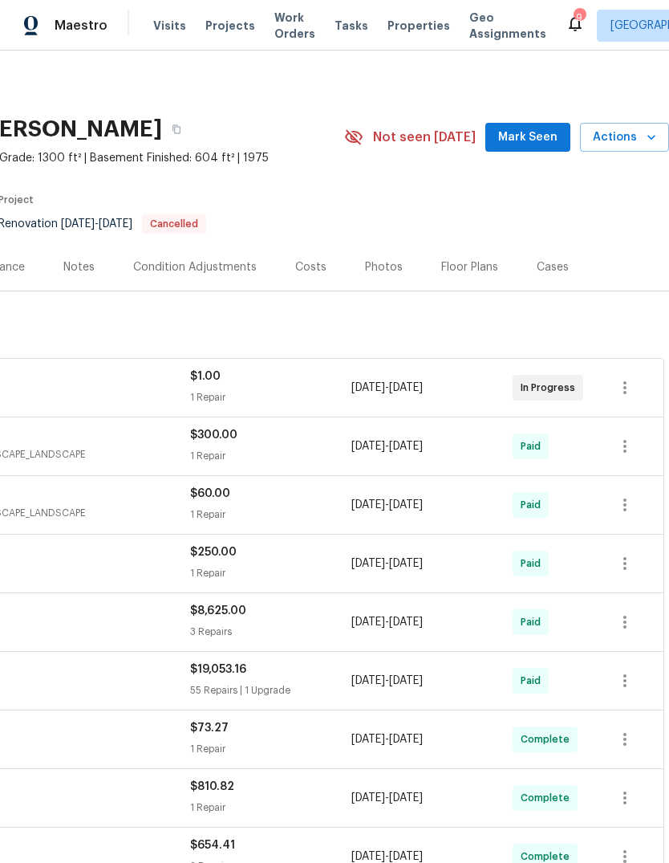
scroll to position [0, 238]
click at [536, 139] on span "Mark Seen" at bounding box center [527, 138] width 59 height 20
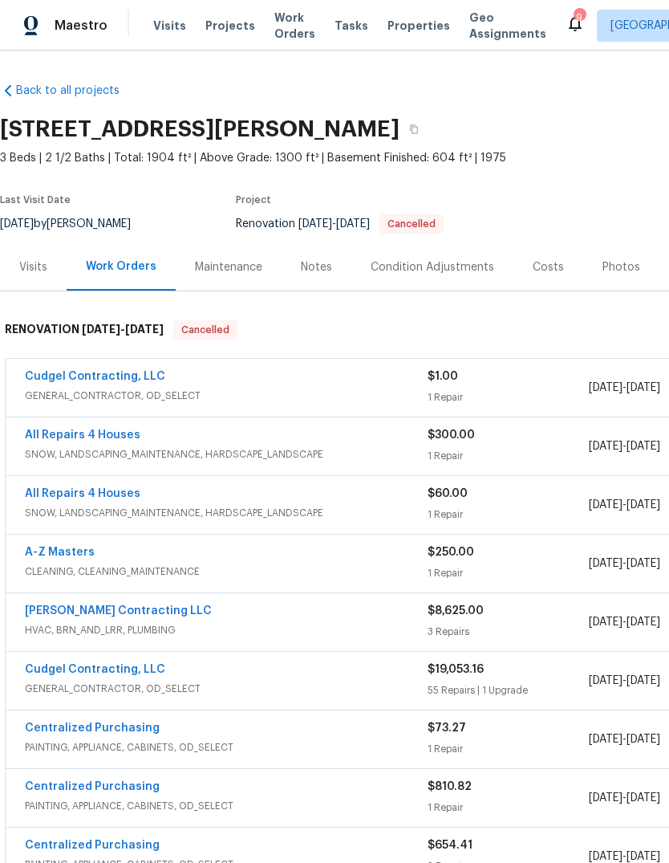
scroll to position [0, 0]
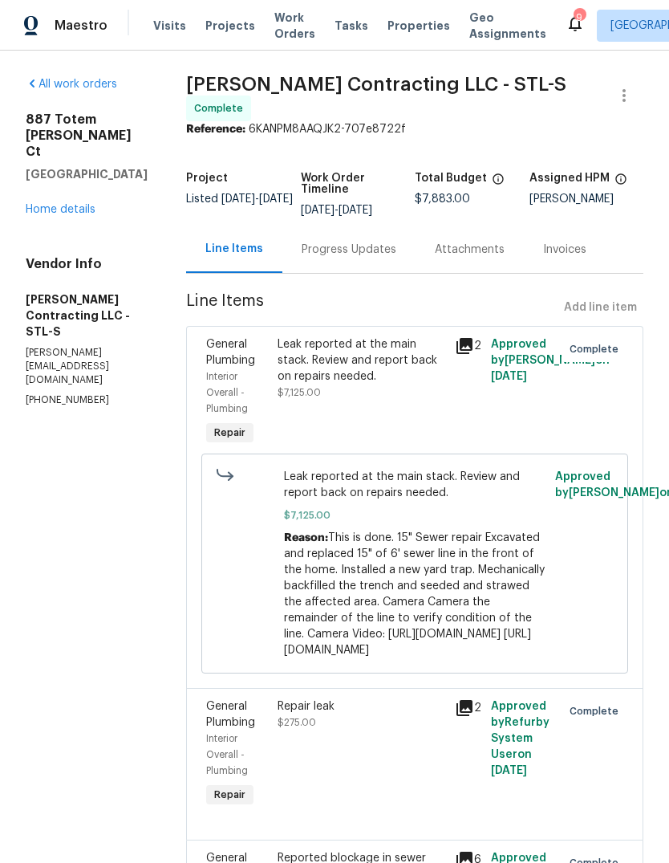
click at [410, 32] on span "Properties" at bounding box center [419, 26] width 63 height 16
